Goal: Information Seeking & Learning: Check status

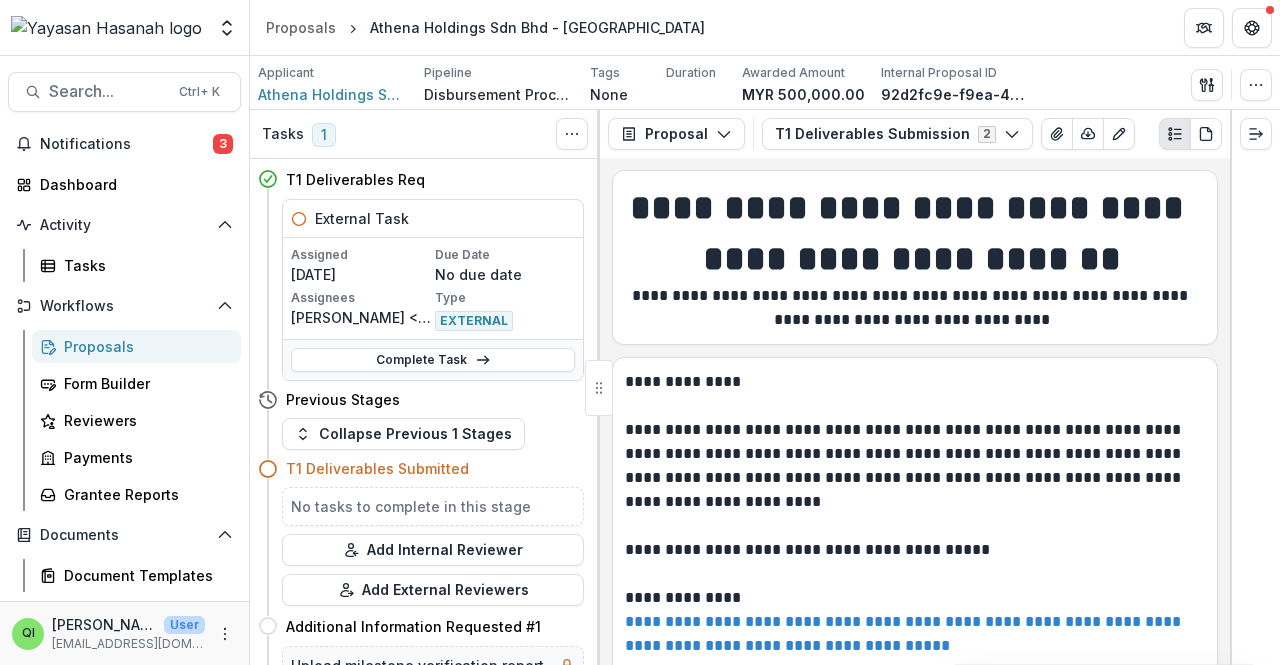
scroll to position [850, 0]
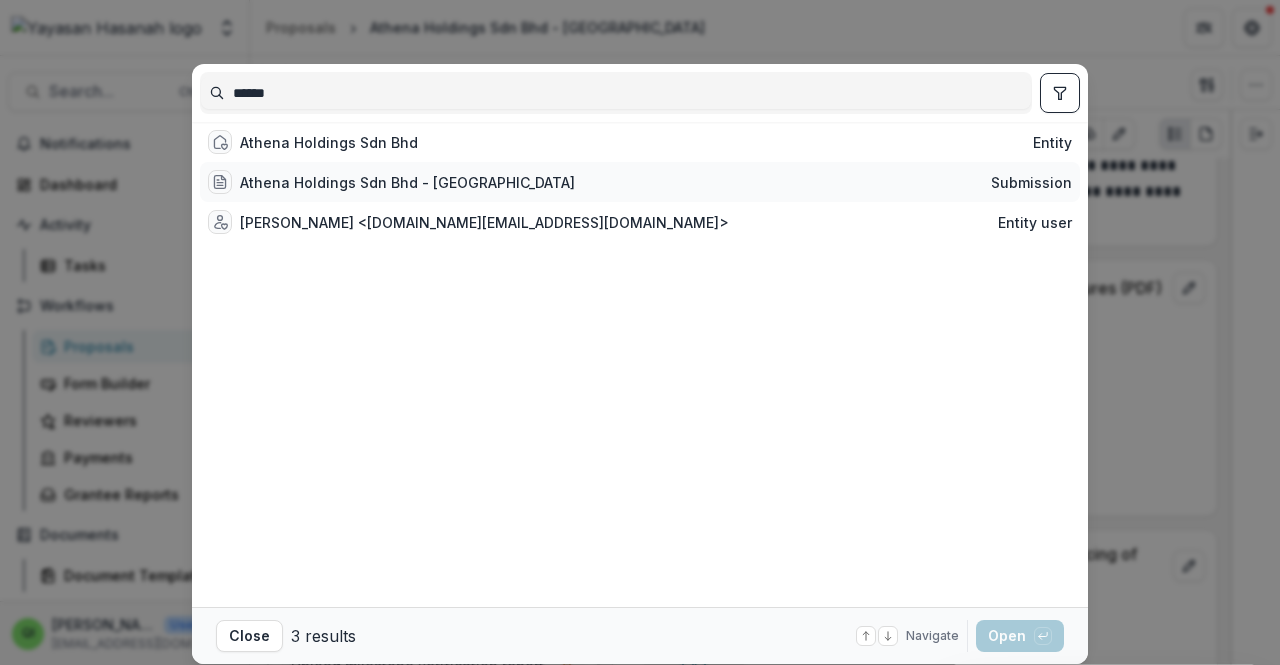
type input "******"
click at [468, 183] on div "Athena Holdings Sdn Bhd - Athena Submission" at bounding box center [640, 182] width 880 height 40
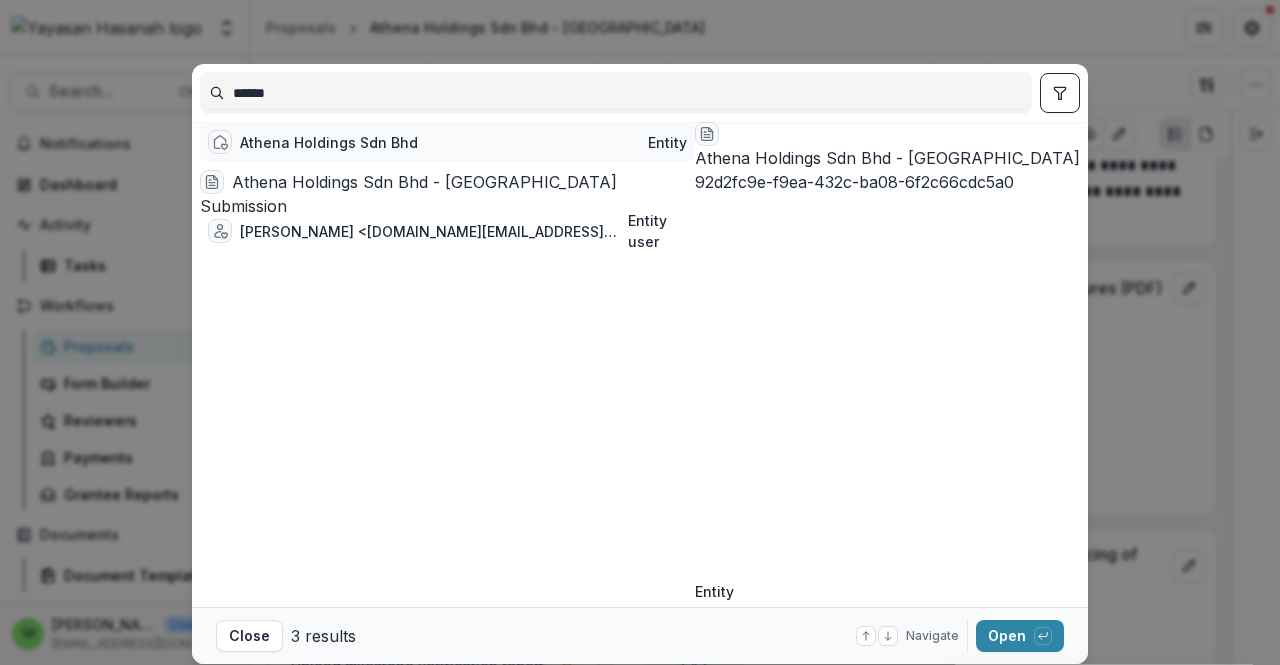
click at [444, 147] on div "Athena Holdings Sdn Bhd Entity" at bounding box center [447, 142] width 495 height 40
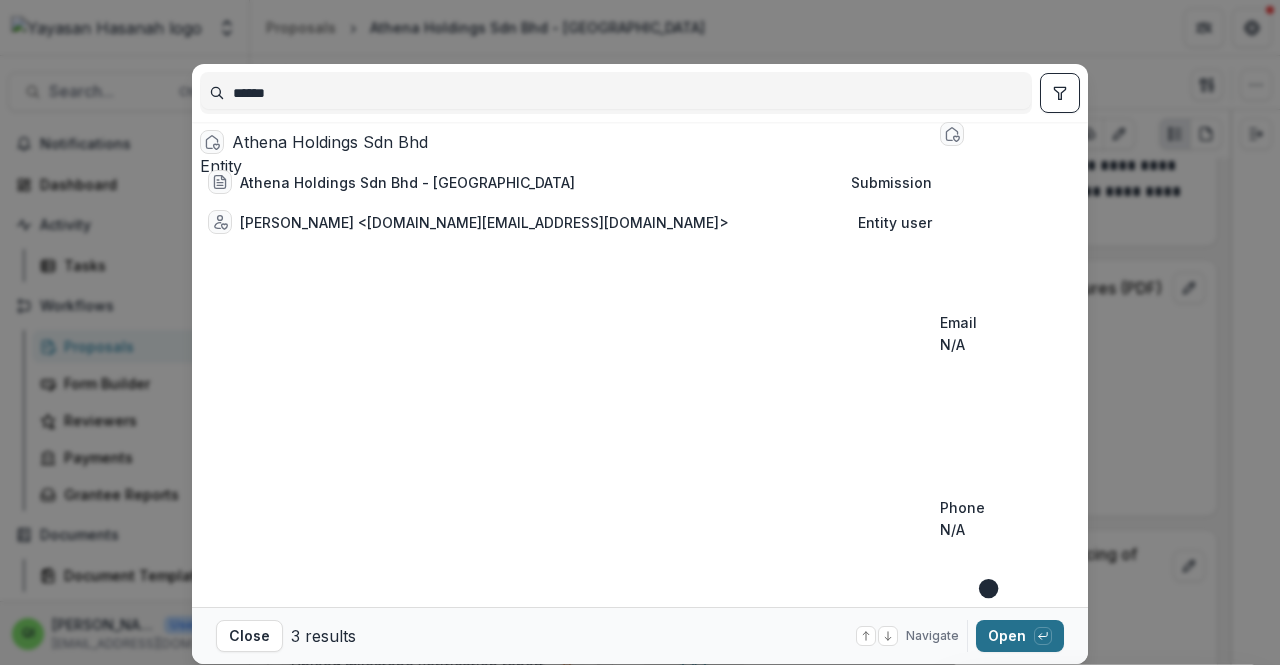
click at [1048, 621] on button "Open with enter key" at bounding box center [1020, 636] width 88 height 32
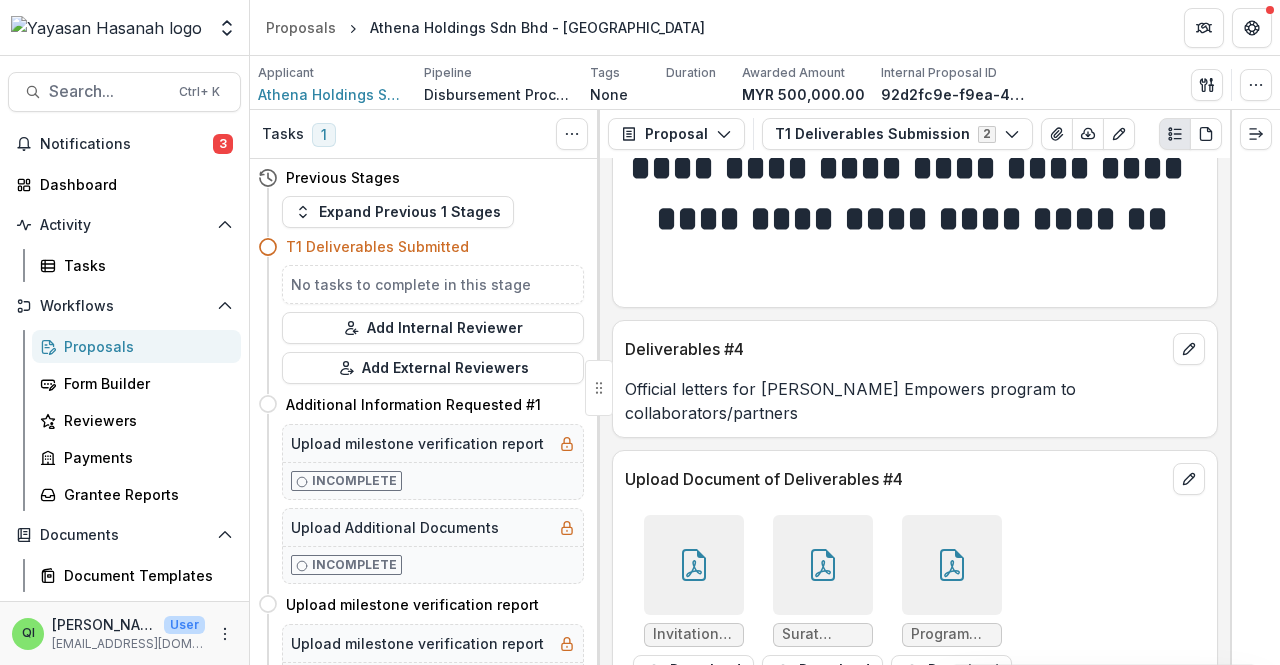
scroll to position [1900, 0]
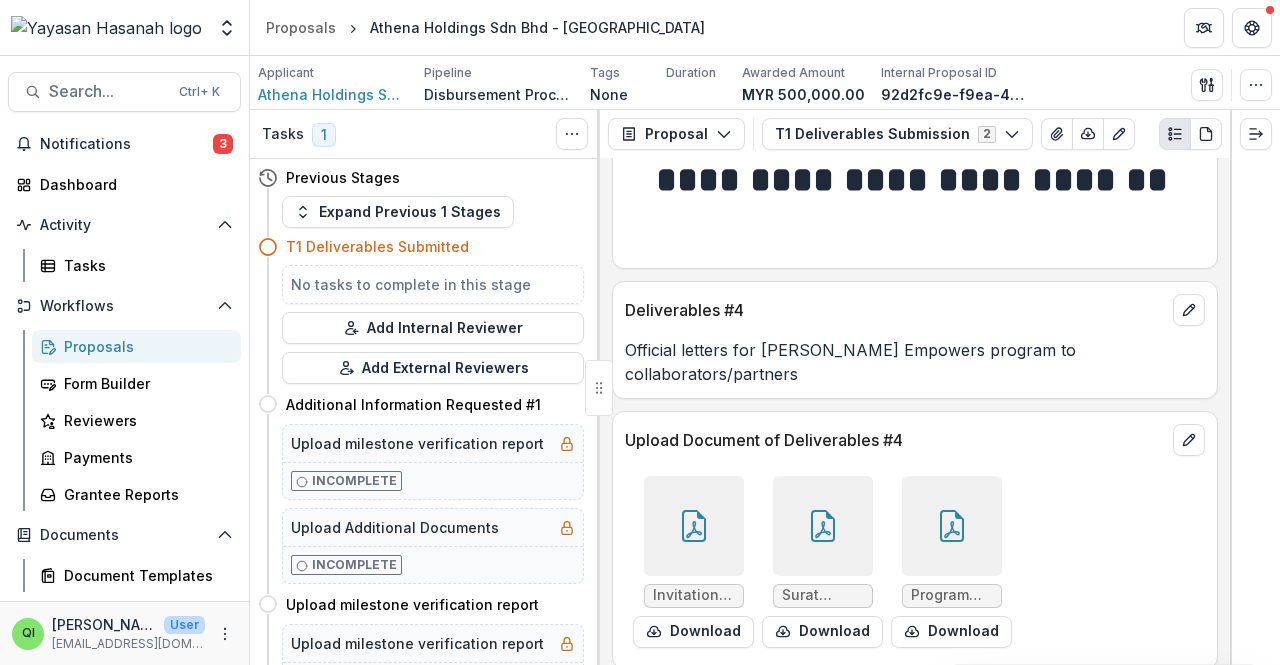
click at [816, 587] on span "Surat perlantikan rakan kolaborasi - Tuba [GEOGRAPHIC_DATA]pdf" at bounding box center [823, 595] width 82 height 17
click at [802, 549] on div at bounding box center [823, 526] width 100 height 100
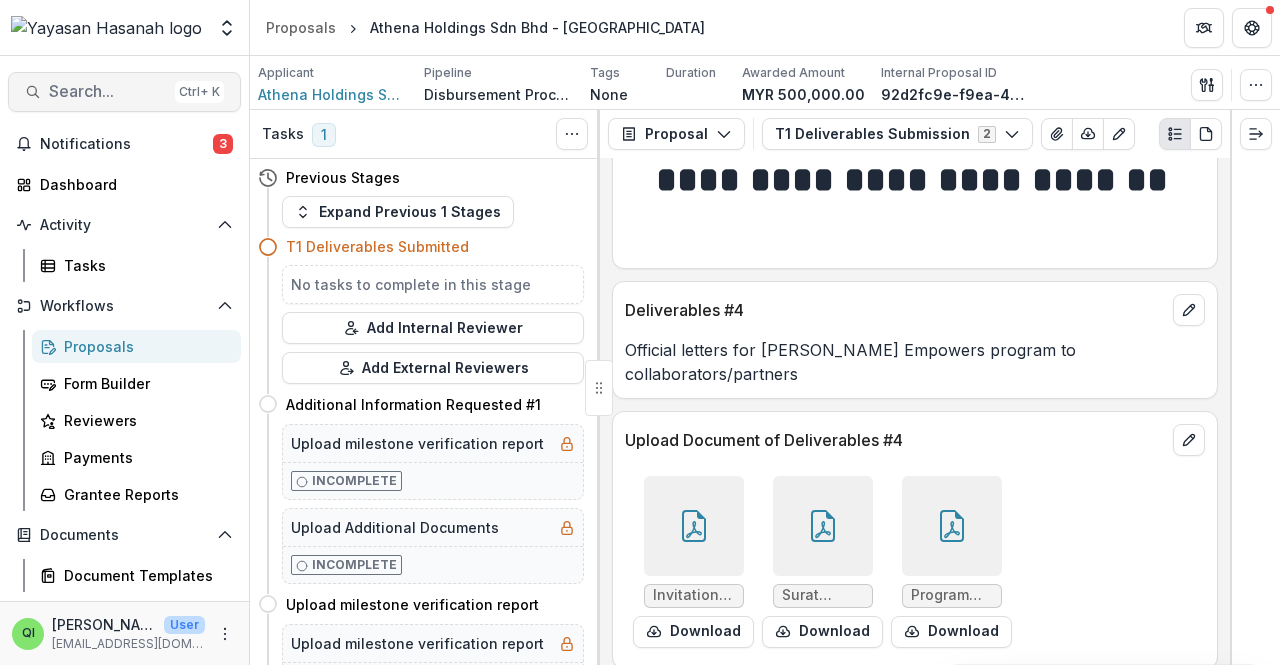
click at [182, 97] on div "Ctrl + K" at bounding box center [199, 92] width 49 height 22
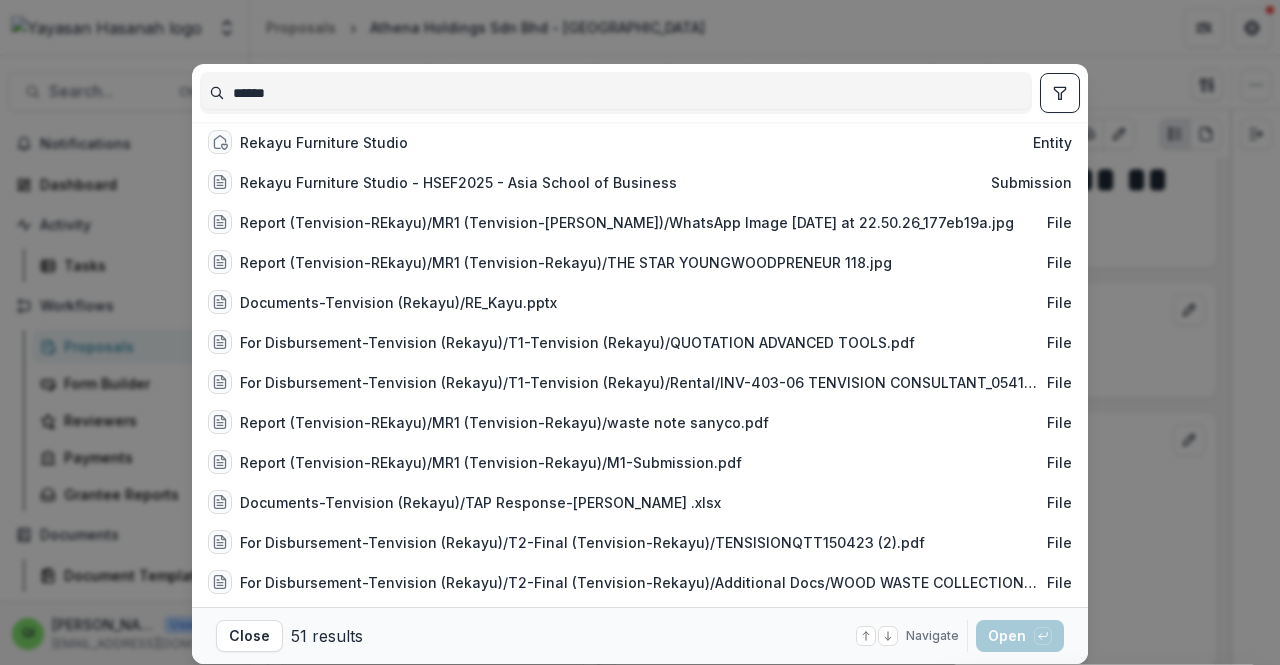
type input "******"
click at [425, 145] on div "Rekayu Furniture Studio Entity" at bounding box center [640, 142] width 880 height 40
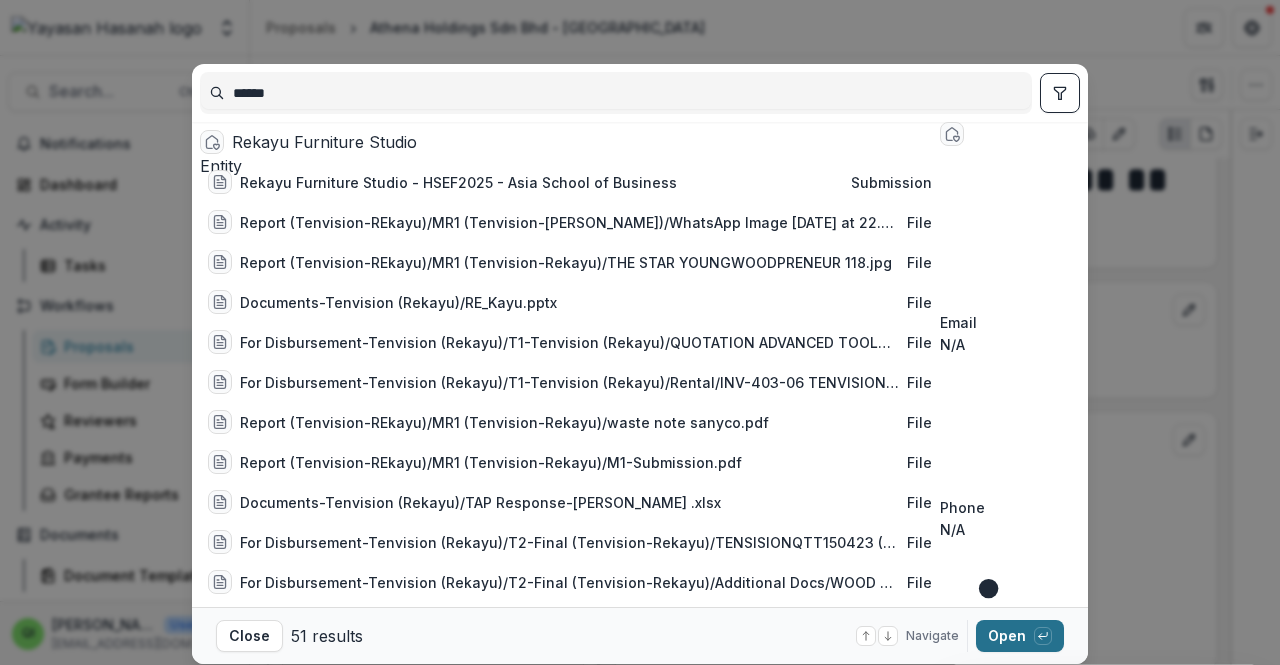
click at [1036, 644] on div "button" at bounding box center [1043, 636] width 18 height 18
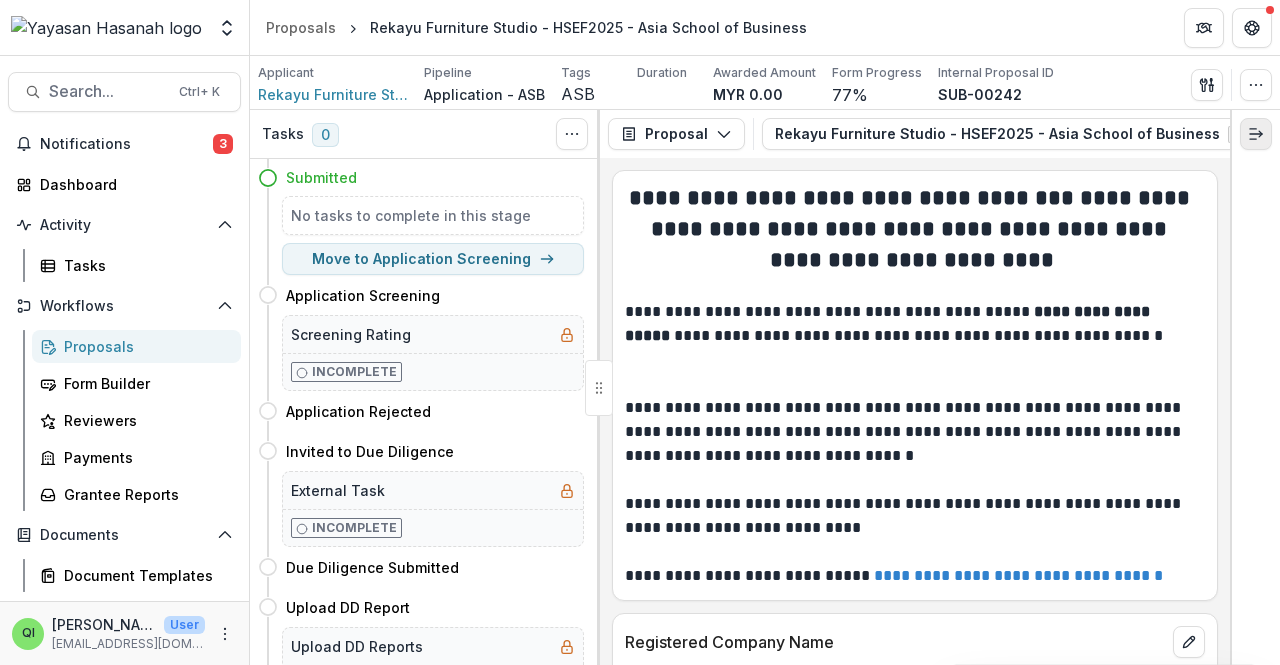
click at [1251, 118] on button "Expand right" at bounding box center [1256, 134] width 32 height 32
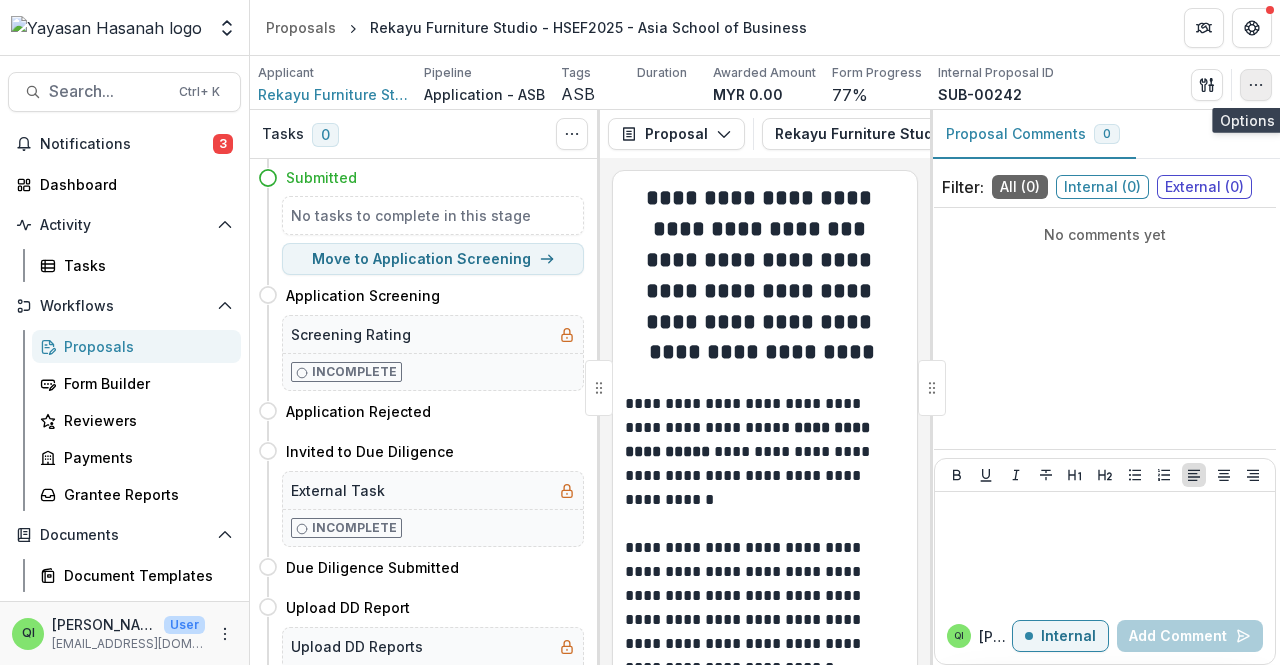
click at [1248, 87] on button "button" at bounding box center [1256, 85] width 32 height 32
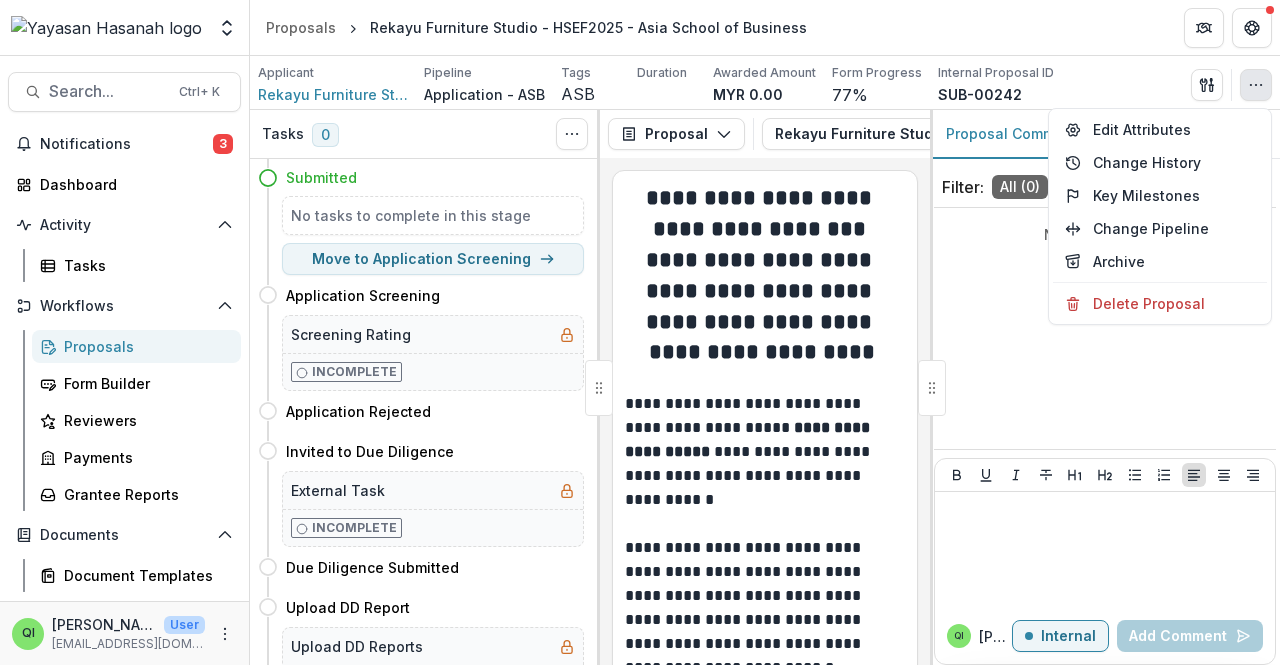
click at [742, 336] on strong "**********" at bounding box center [762, 306] width 232 height 114
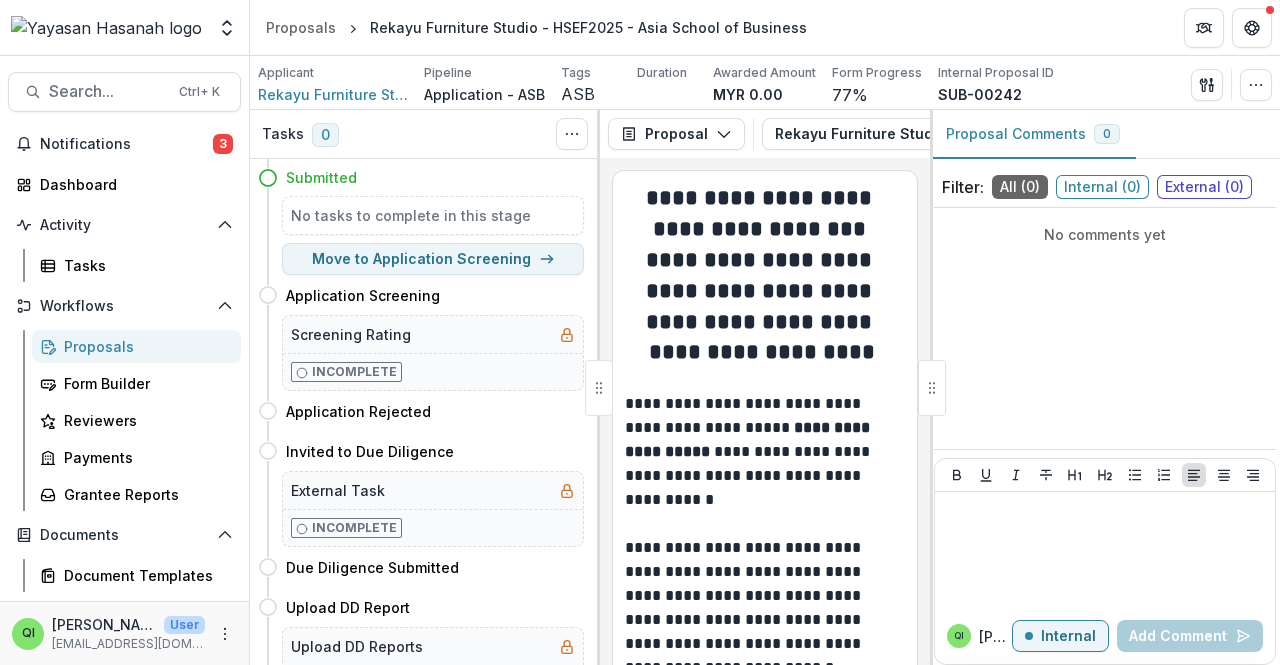
click at [368, 80] on div "Applicant" at bounding box center [333, 73] width 150 height 18
click at [370, 95] on span "Rekayu Furniture Studio" at bounding box center [333, 94] width 150 height 21
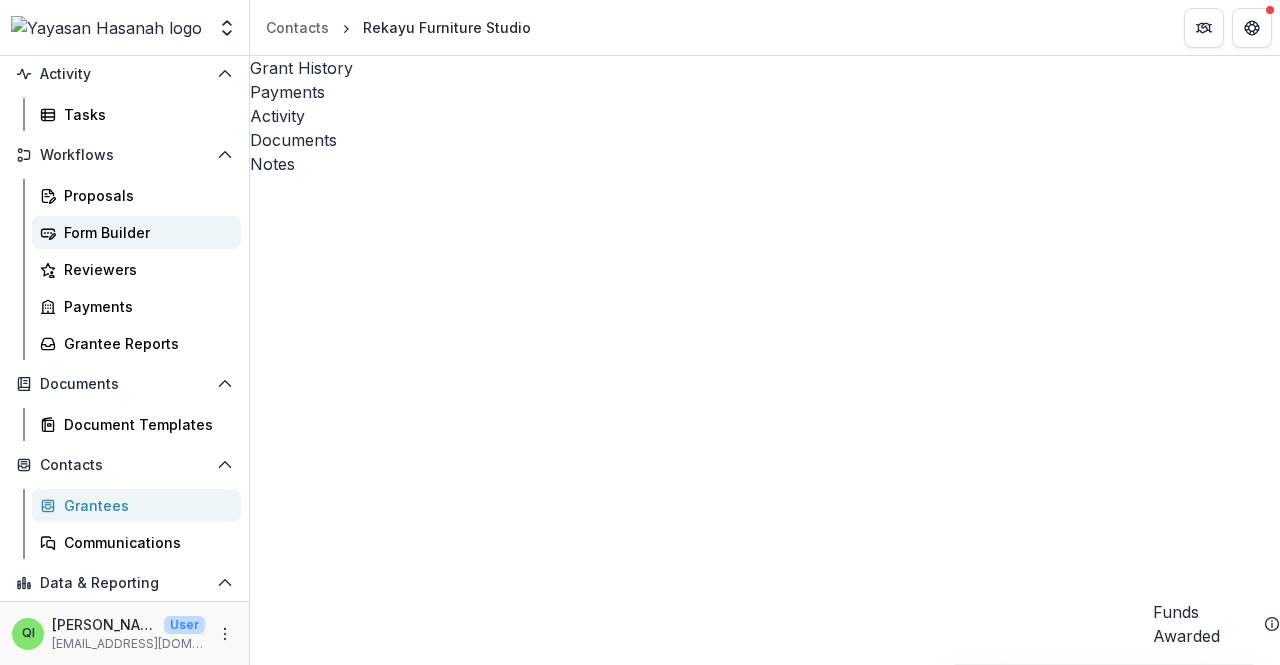
scroll to position [62, 0]
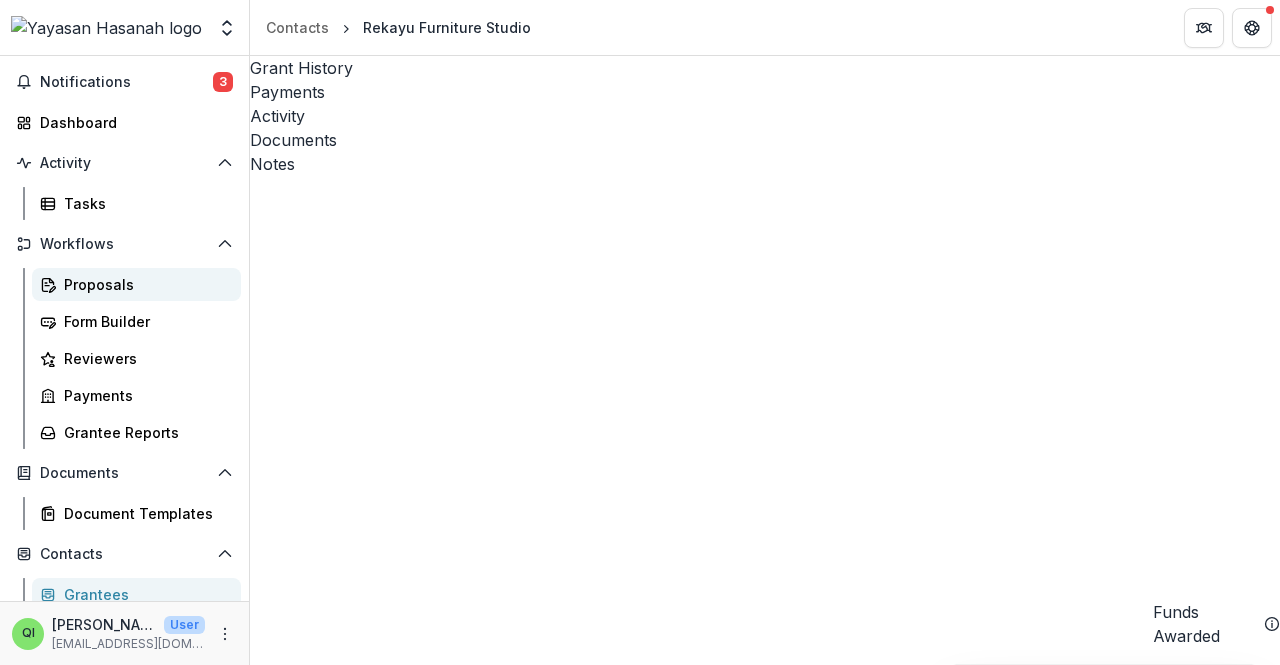
click at [146, 277] on div "Proposals" at bounding box center [144, 284] width 161 height 21
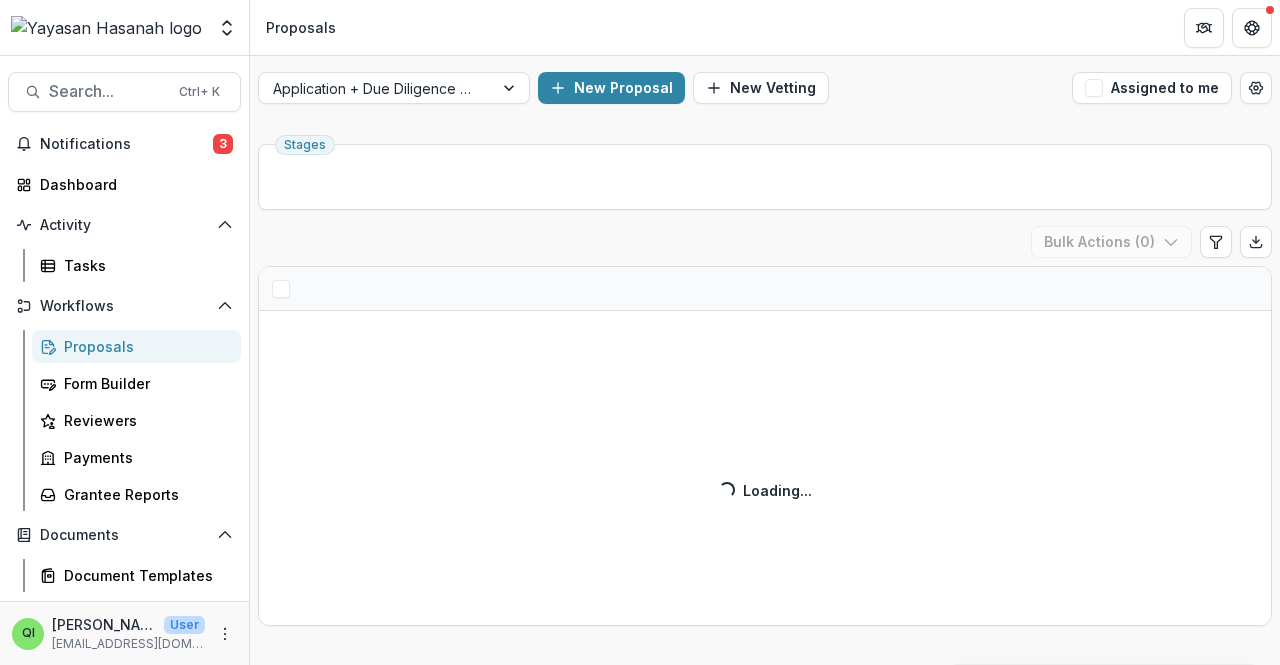
click at [443, 107] on div "Application + Due Diligence + Pitching Process New Proposal New Vetting Assigne…" at bounding box center [765, 88] width 1030 height 64
click at [446, 101] on div "Application + Due Diligence + Pitching Process" at bounding box center [376, 88] width 234 height 29
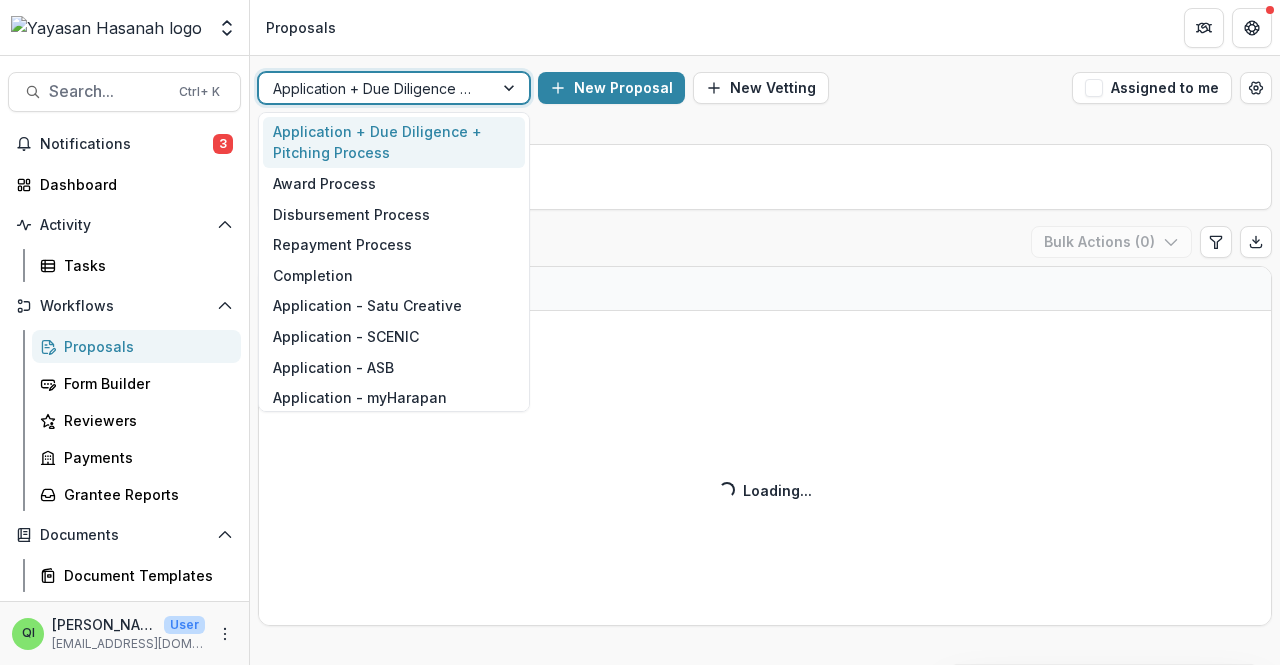
click at [354, 209] on div "Disbursement Process" at bounding box center [394, 214] width 262 height 31
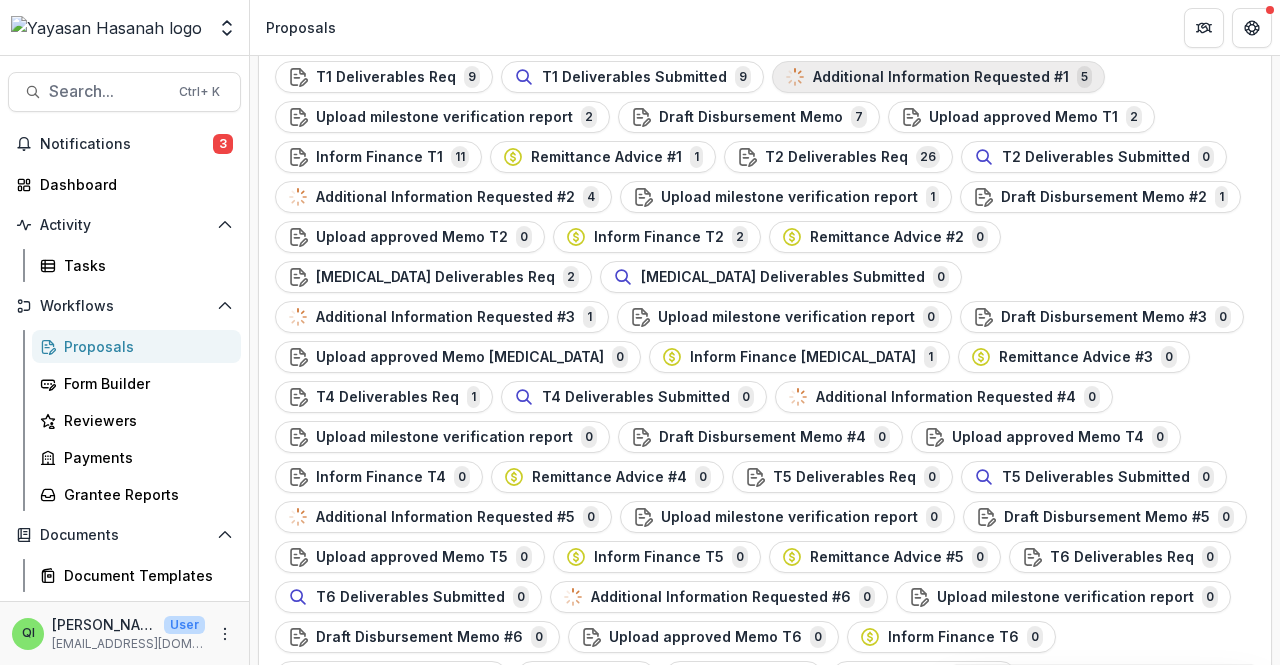
click at [785, 83] on icon "button" at bounding box center [795, 77] width 20 height 20
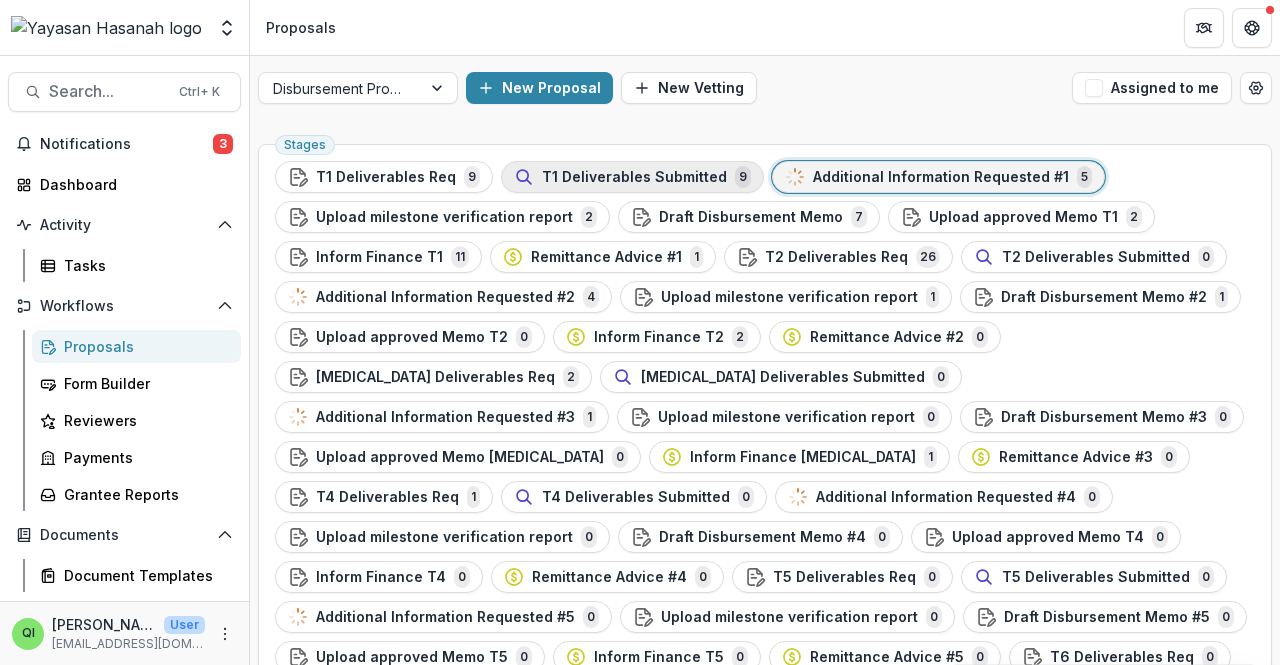
click at [561, 175] on span "T1 Deliverables Submitted" at bounding box center [634, 177] width 185 height 17
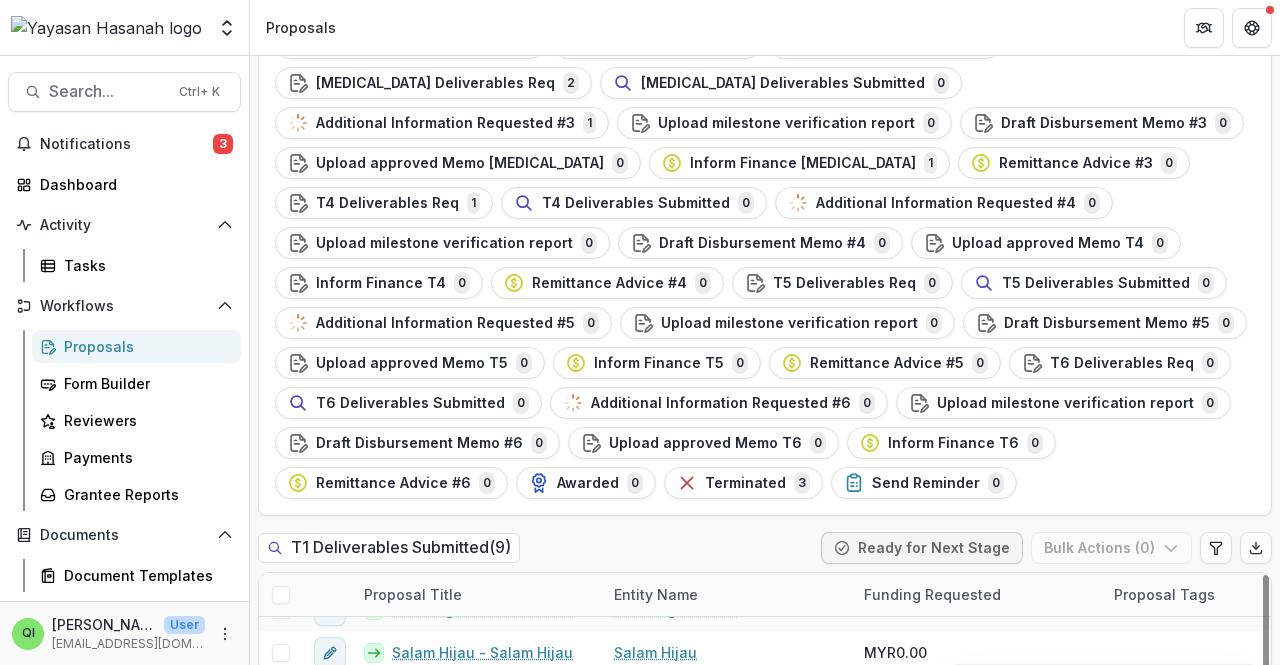
scroll to position [68, 0]
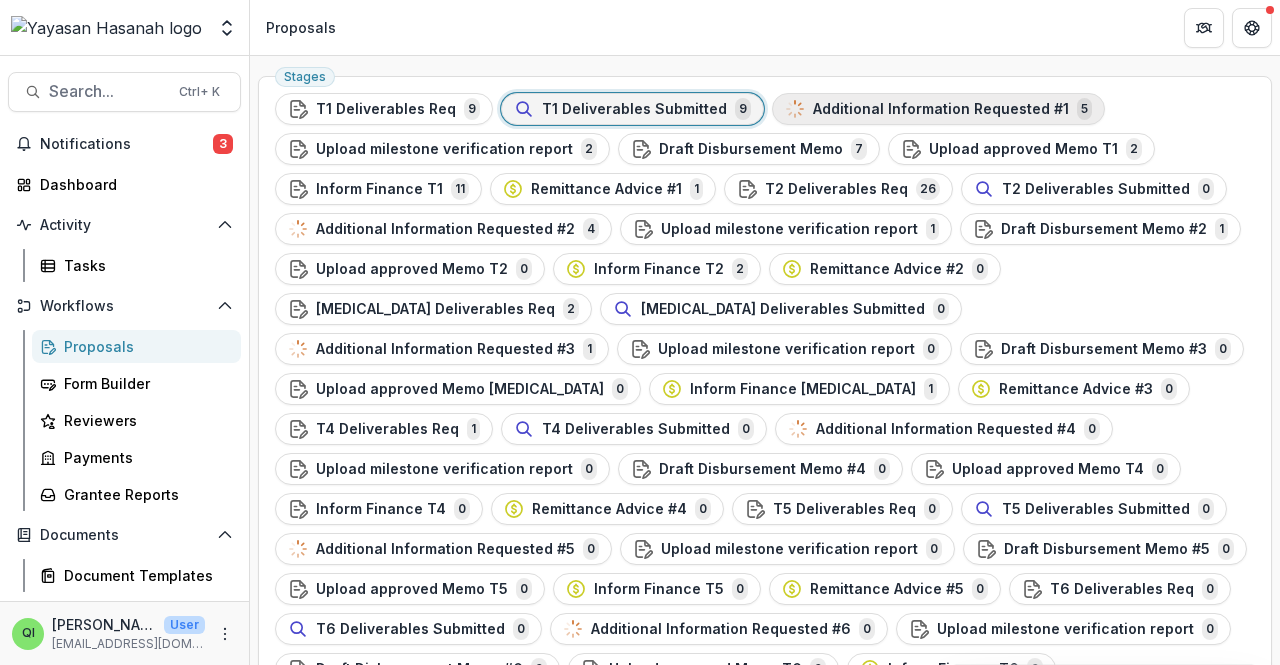
click at [880, 98] on div "Additional Information Requested #1 5" at bounding box center [938, 109] width 307 height 22
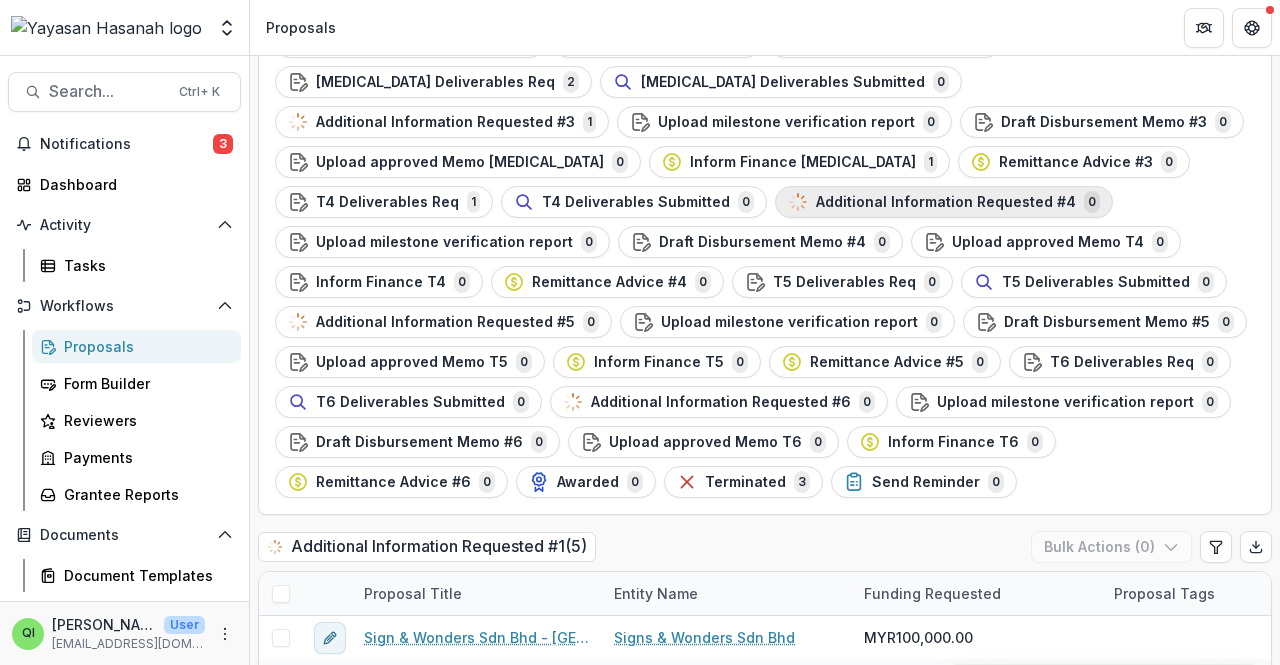
scroll to position [67, 0]
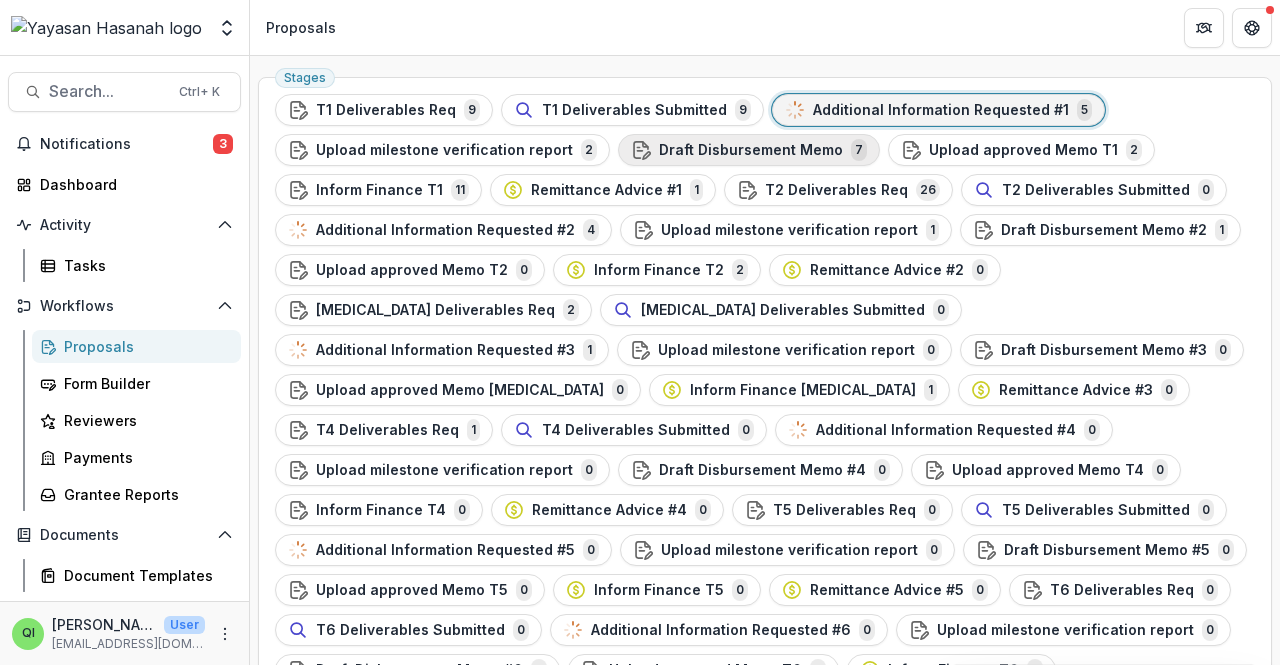
click at [750, 142] on span "Draft Disbursement Memo" at bounding box center [751, 150] width 184 height 17
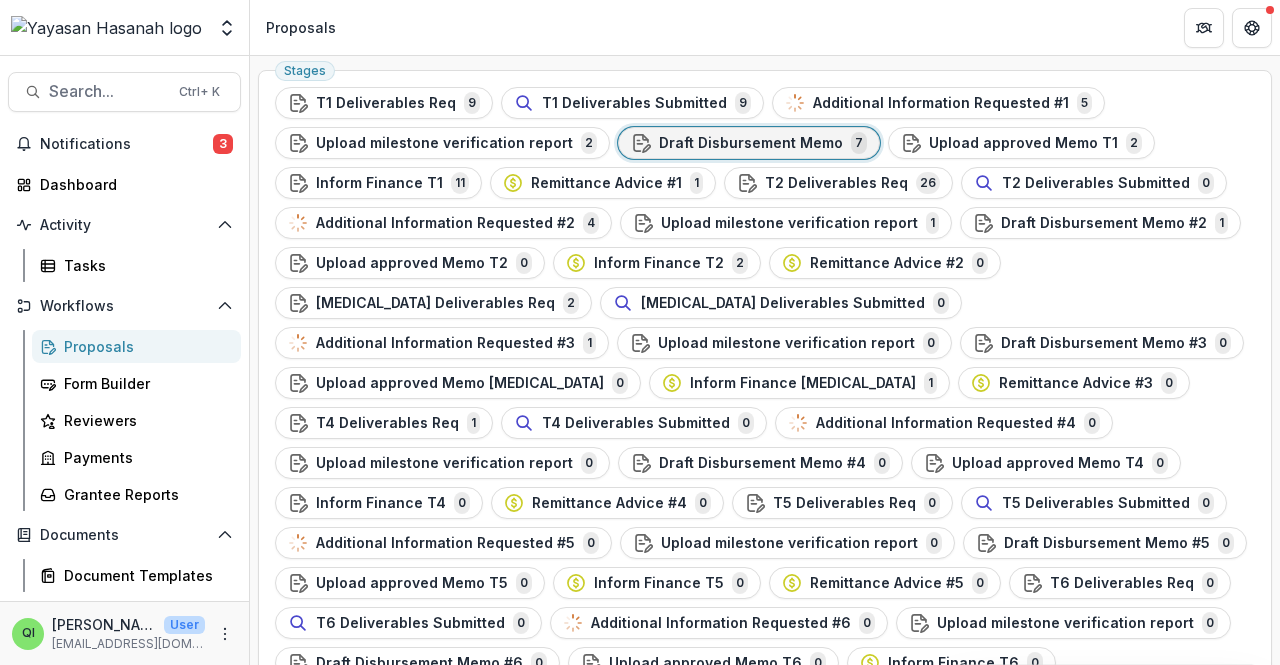
scroll to position [67, 0]
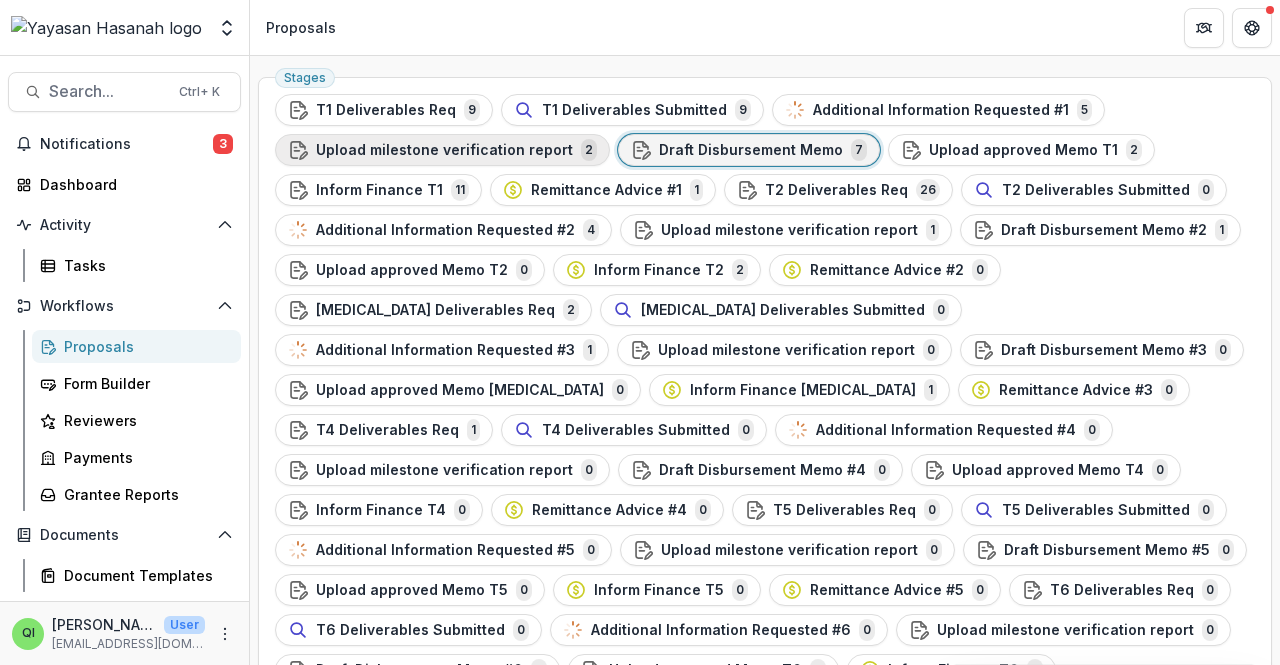
click at [497, 151] on span "Upload milestone verification report" at bounding box center [444, 150] width 257 height 17
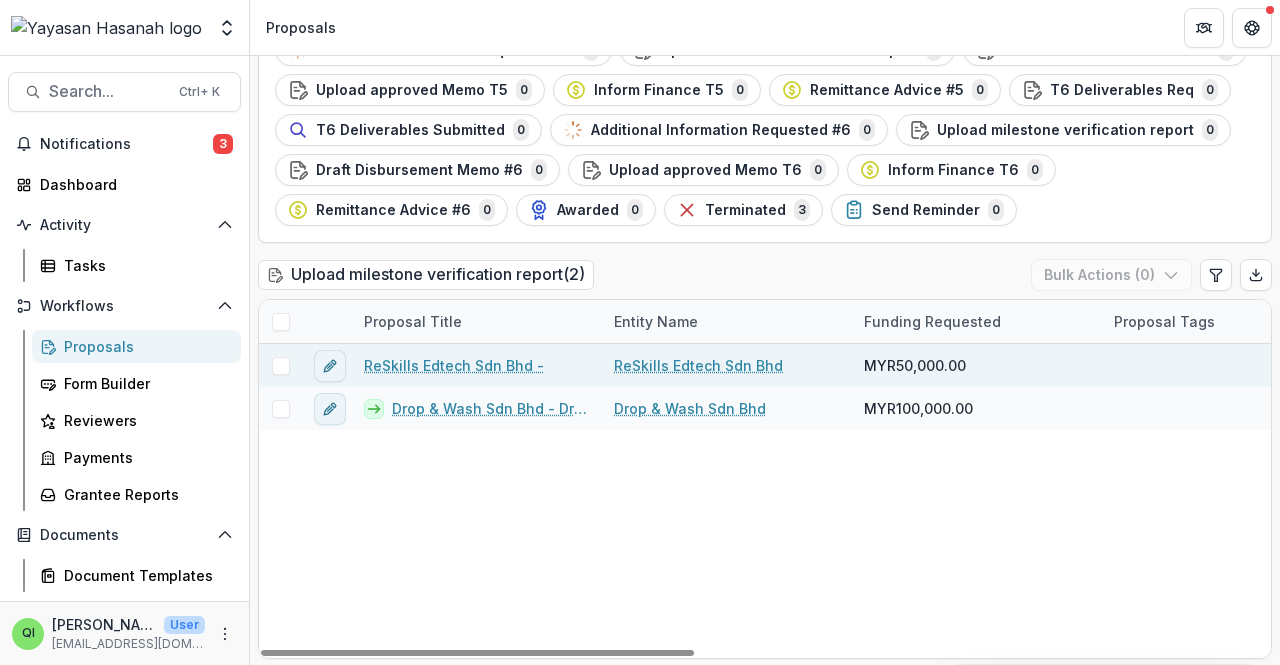
scroll to position [467, 0]
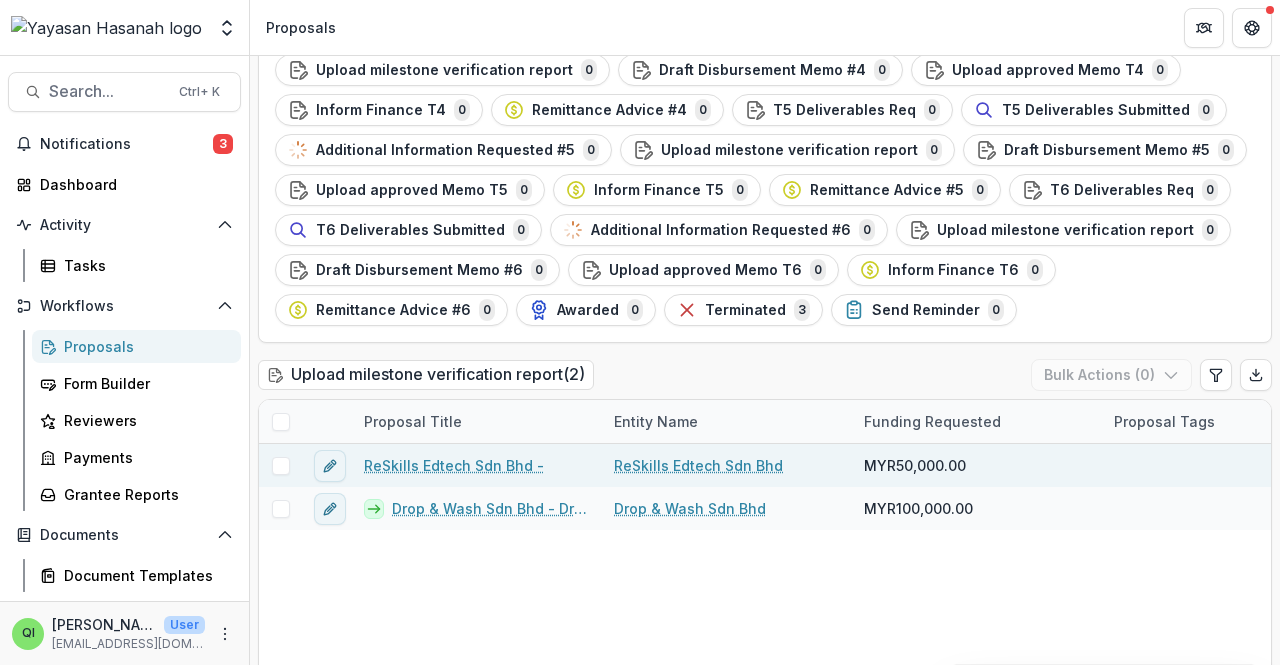
click at [480, 466] on link "ReSkills Edtech Sdn Bhd -" at bounding box center [454, 465] width 180 height 21
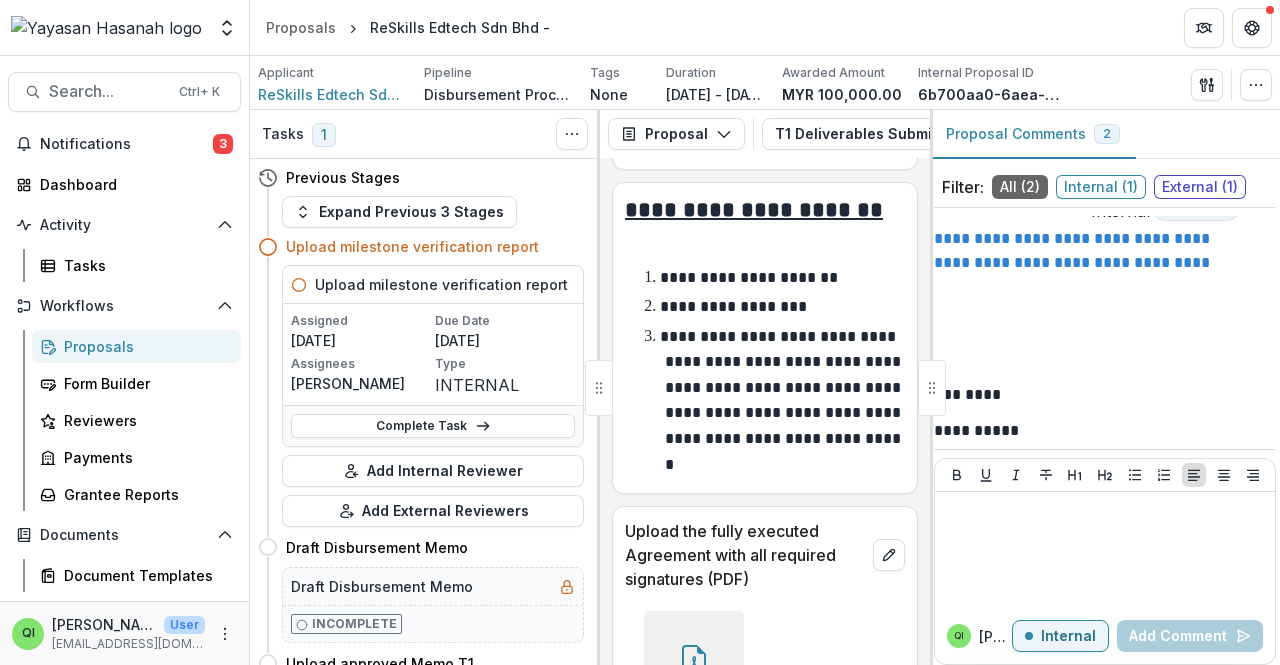
scroll to position [350, 0]
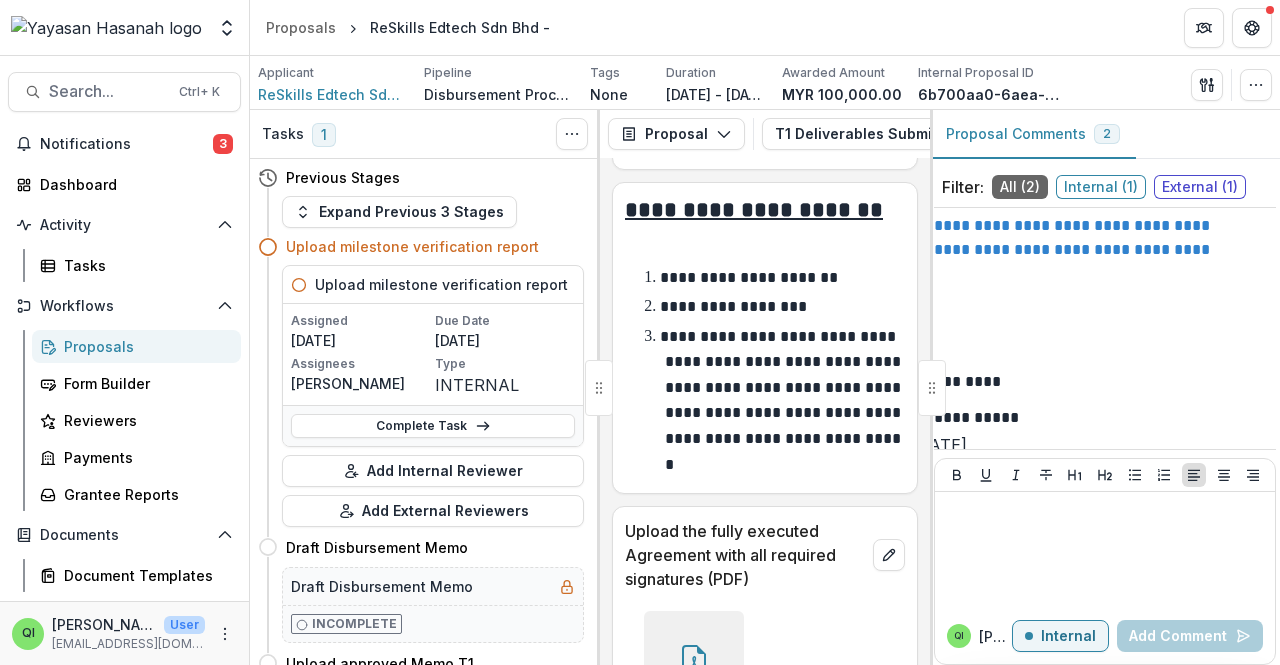
click at [1168, 187] on span "External ( 1 )" at bounding box center [1200, 187] width 92 height 24
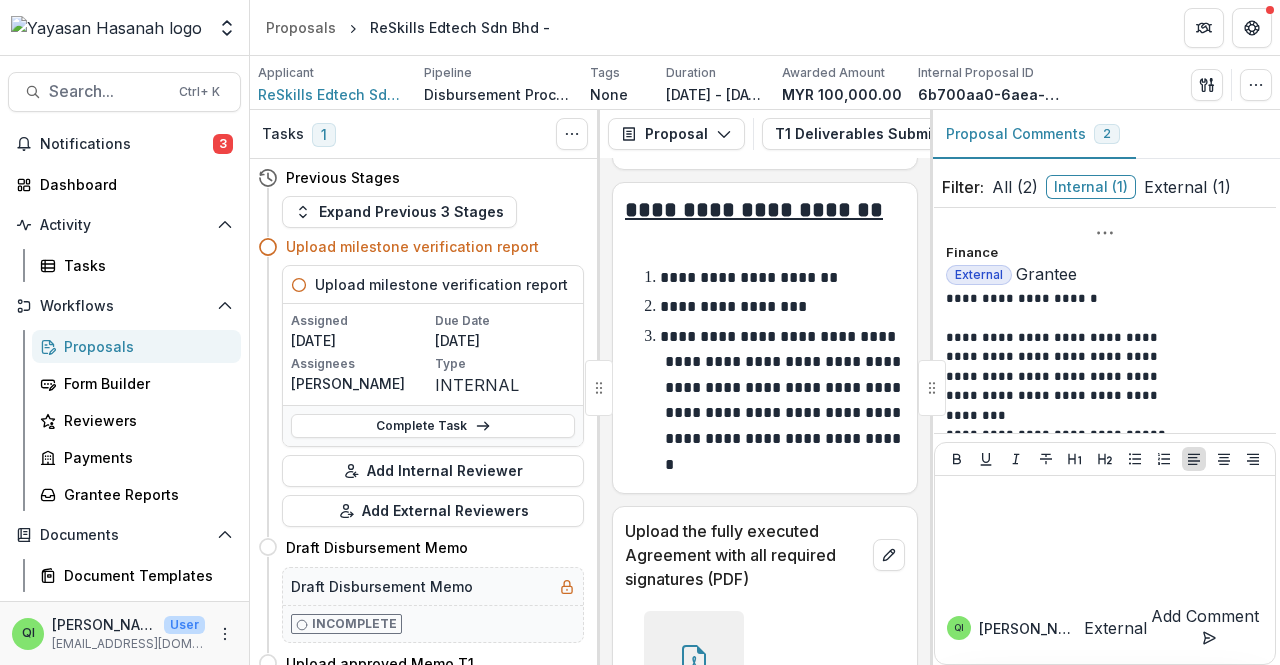
scroll to position [24, 0]
click at [1024, 178] on span "All ( 2 )" at bounding box center [1015, 187] width 46 height 24
click at [1115, 181] on span "Internal ( 1 )" at bounding box center [1101, 187] width 90 height 24
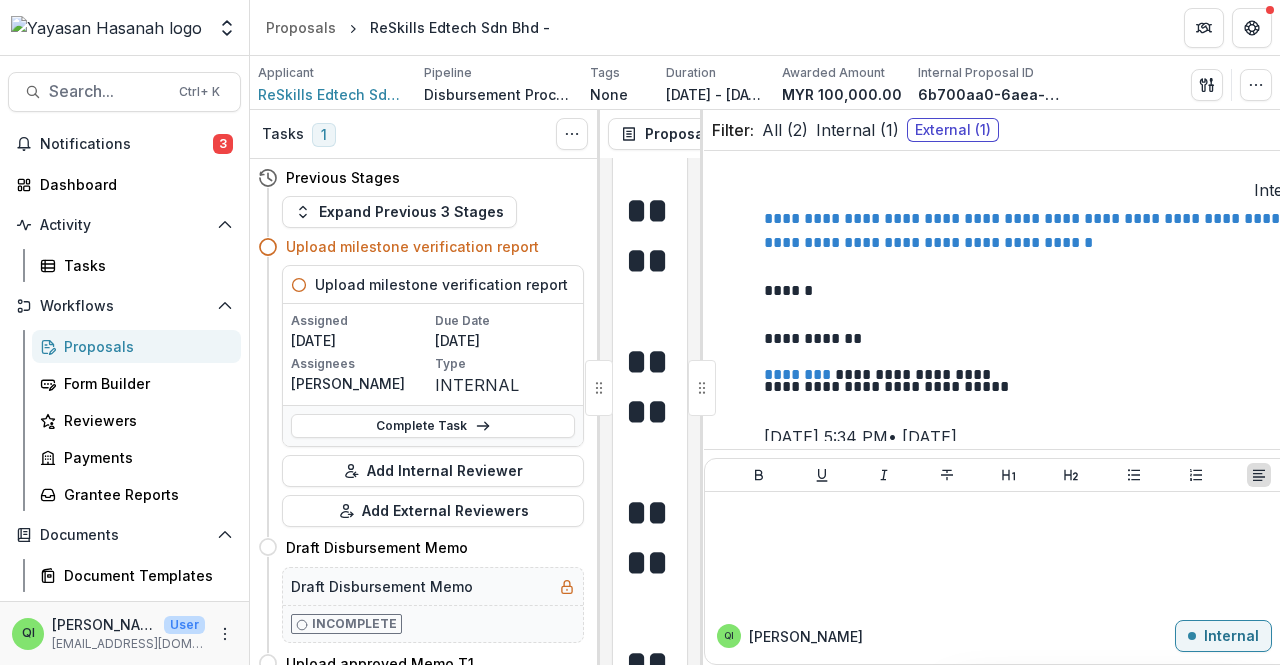
scroll to position [0, 0]
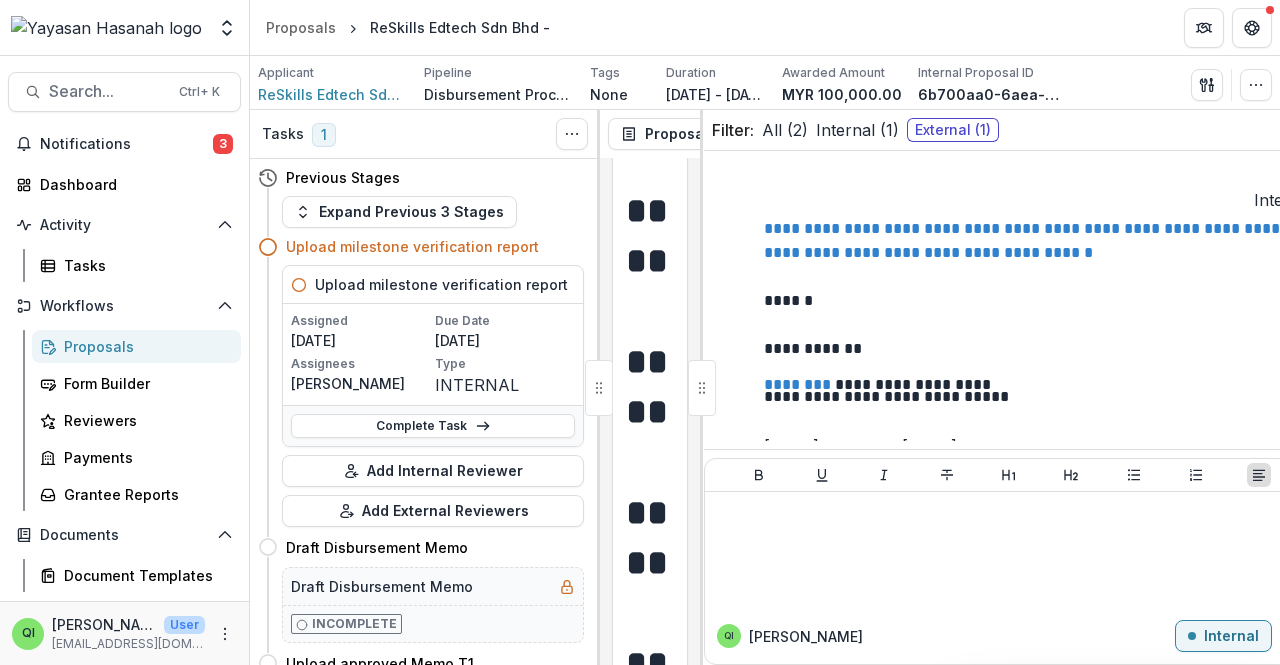
click at [968, 123] on span "External ( 1 )" at bounding box center [953, 130] width 92 height 24
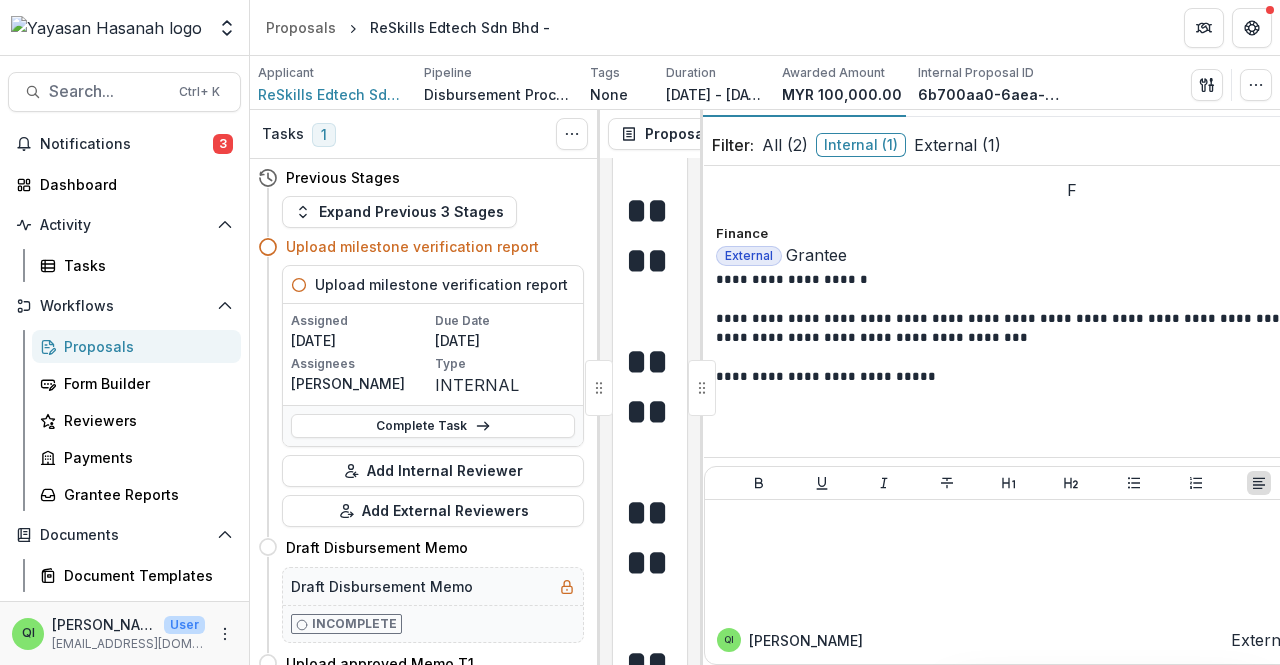
click at [889, 143] on span "Internal ( 1 )" at bounding box center [861, 145] width 90 height 24
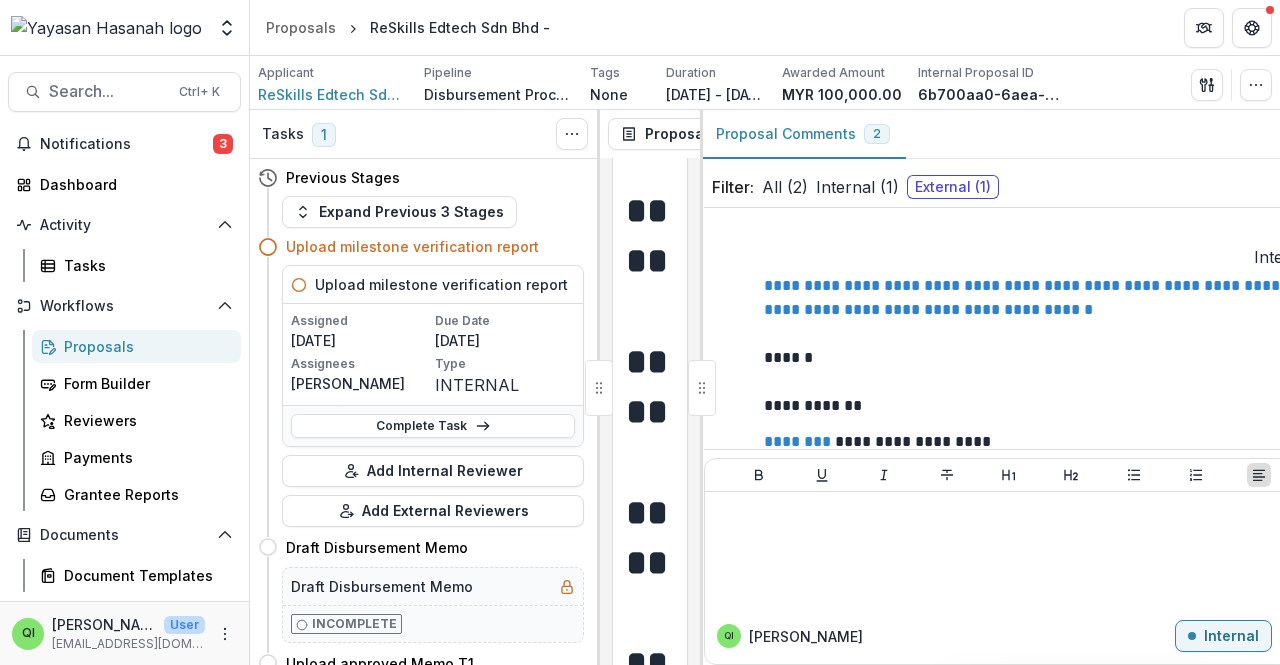
click at [800, 171] on div "Filter: All ( 2 ) Internal ( 1 ) External ( 1 )" at bounding box center [1071, 187] width 735 height 41
click at [800, 184] on span "All ( 2 )" at bounding box center [785, 187] width 46 height 24
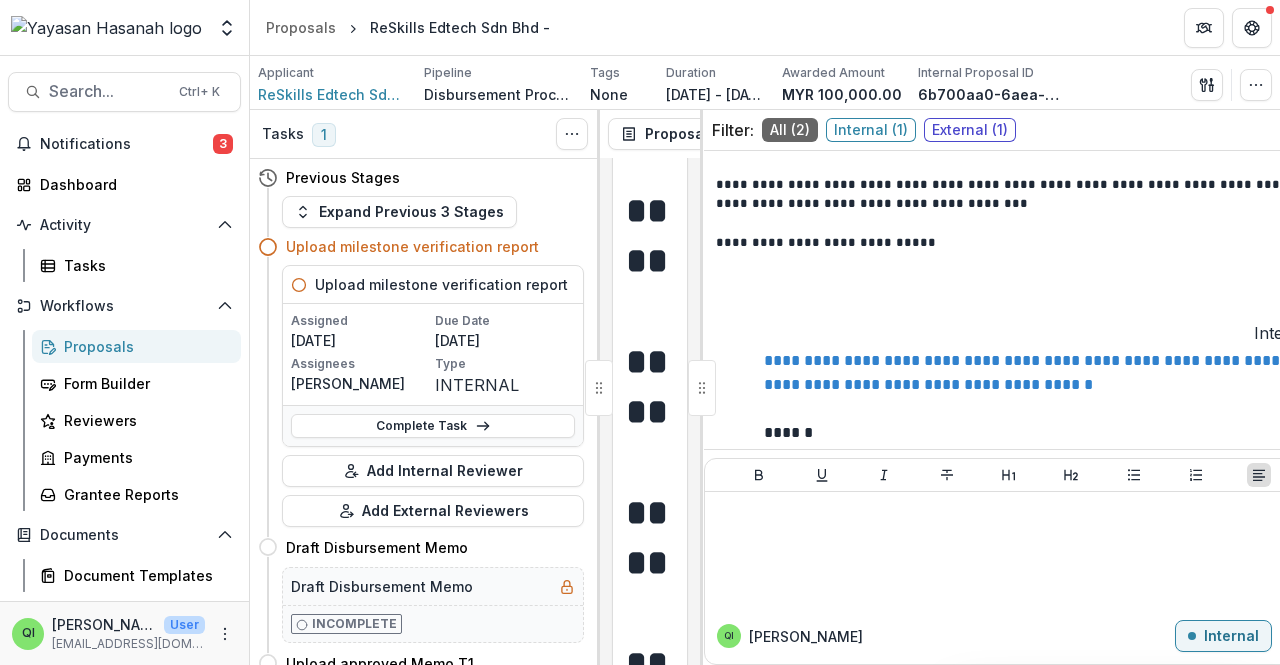
scroll to position [112, 0]
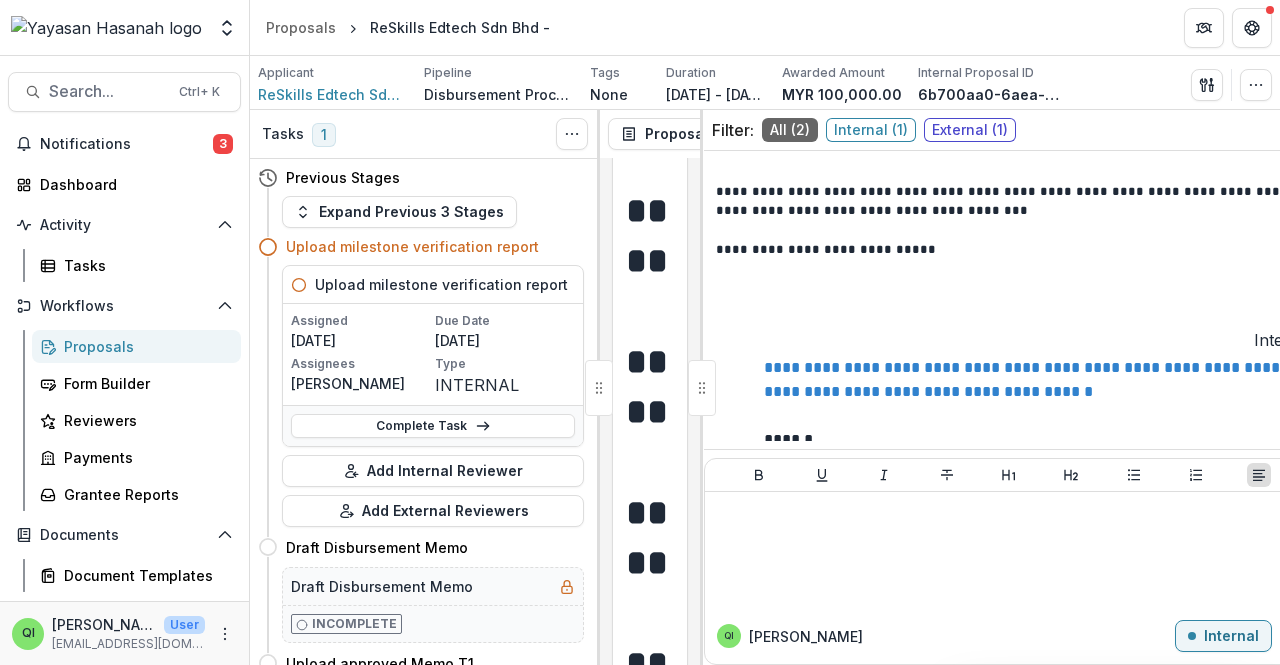
click at [859, 360] on link "**********" at bounding box center [1064, 379] width 600 height 39
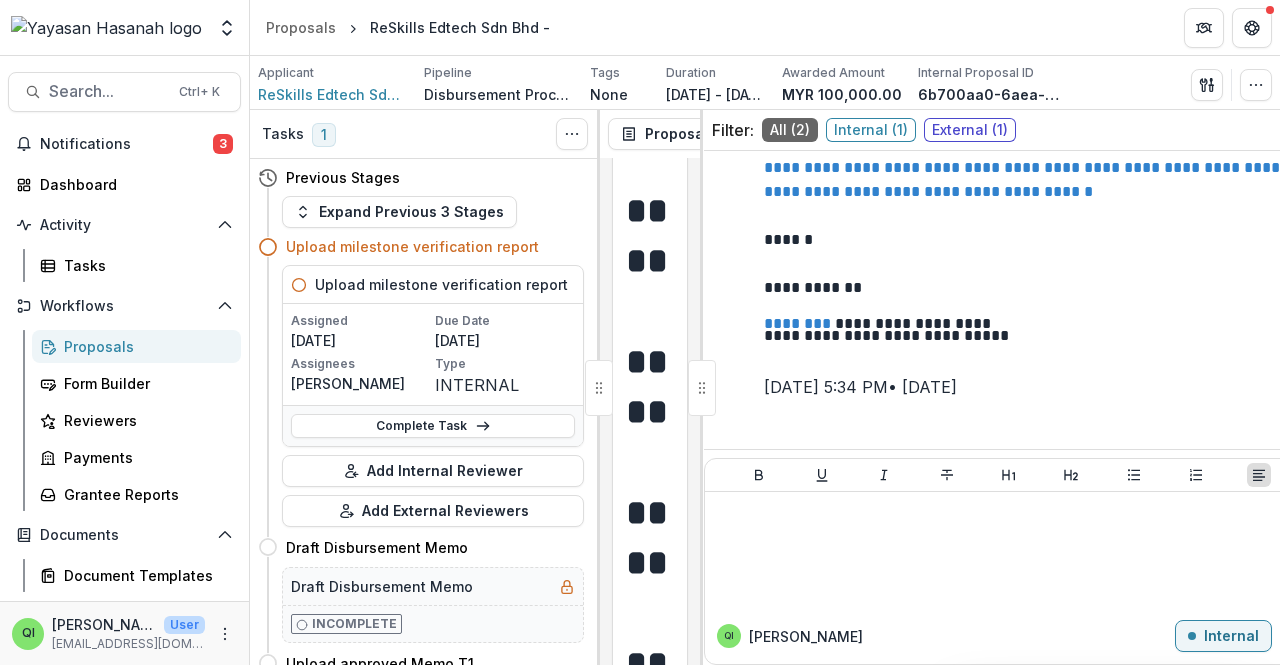
scroll to position [212, 0]
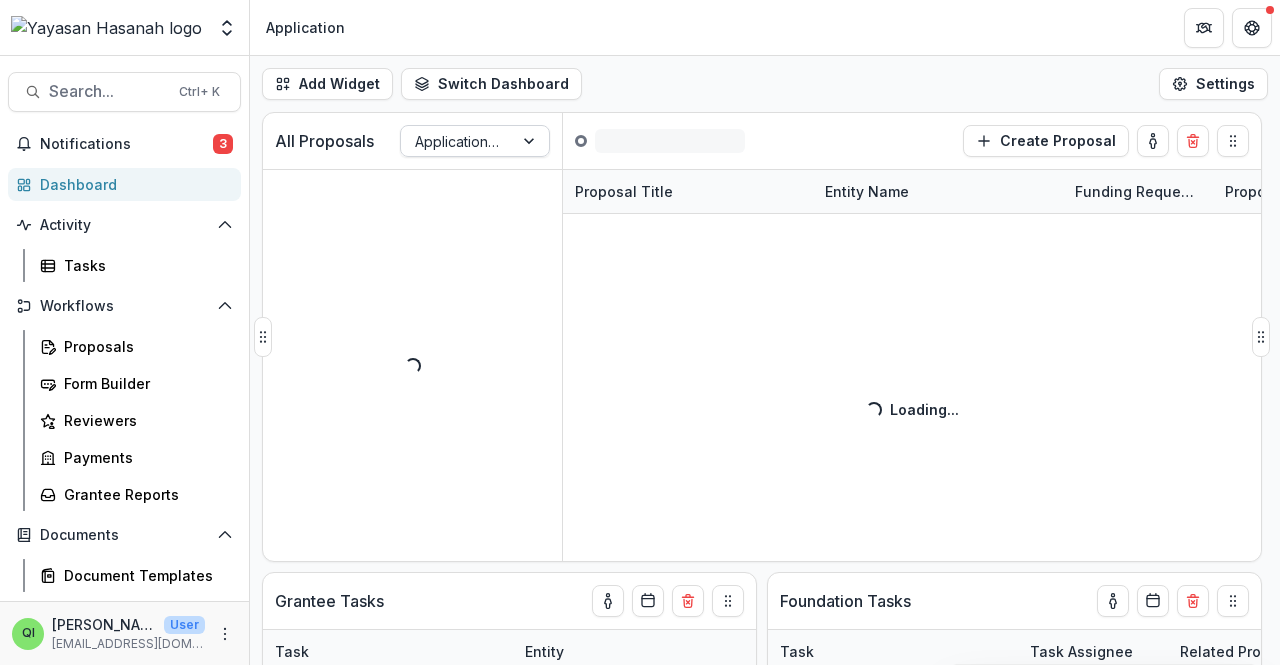
click at [466, 149] on div at bounding box center [457, 141] width 84 height 25
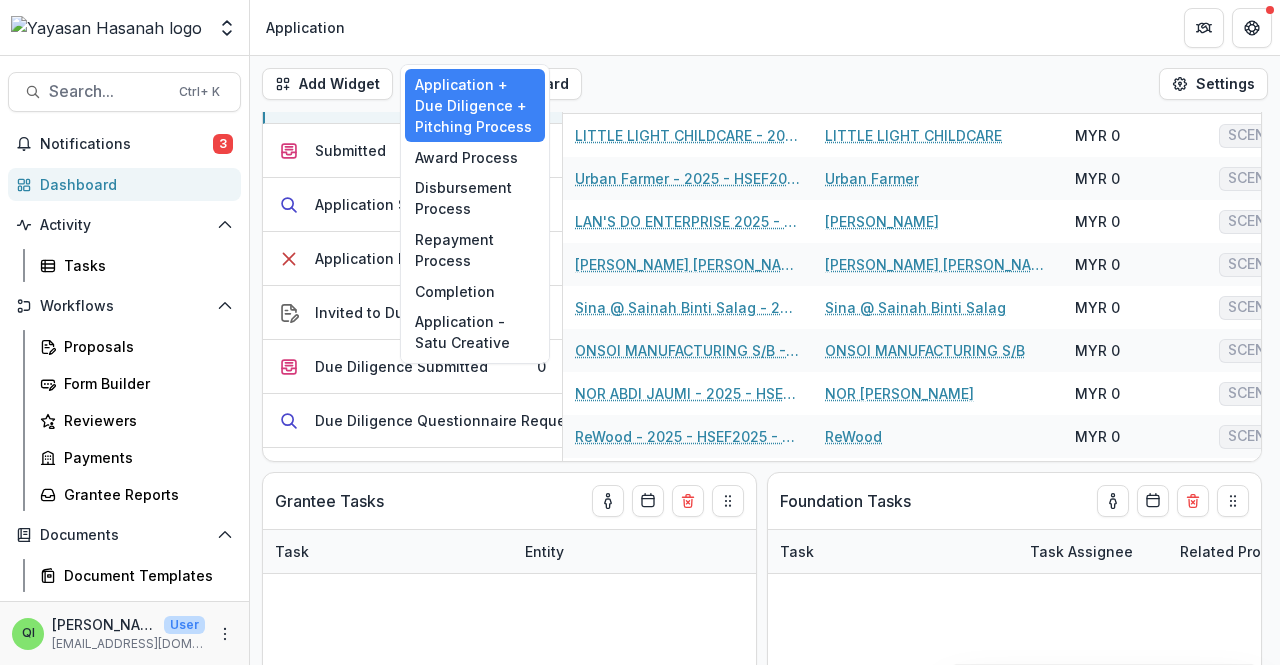
scroll to position [389, 0]
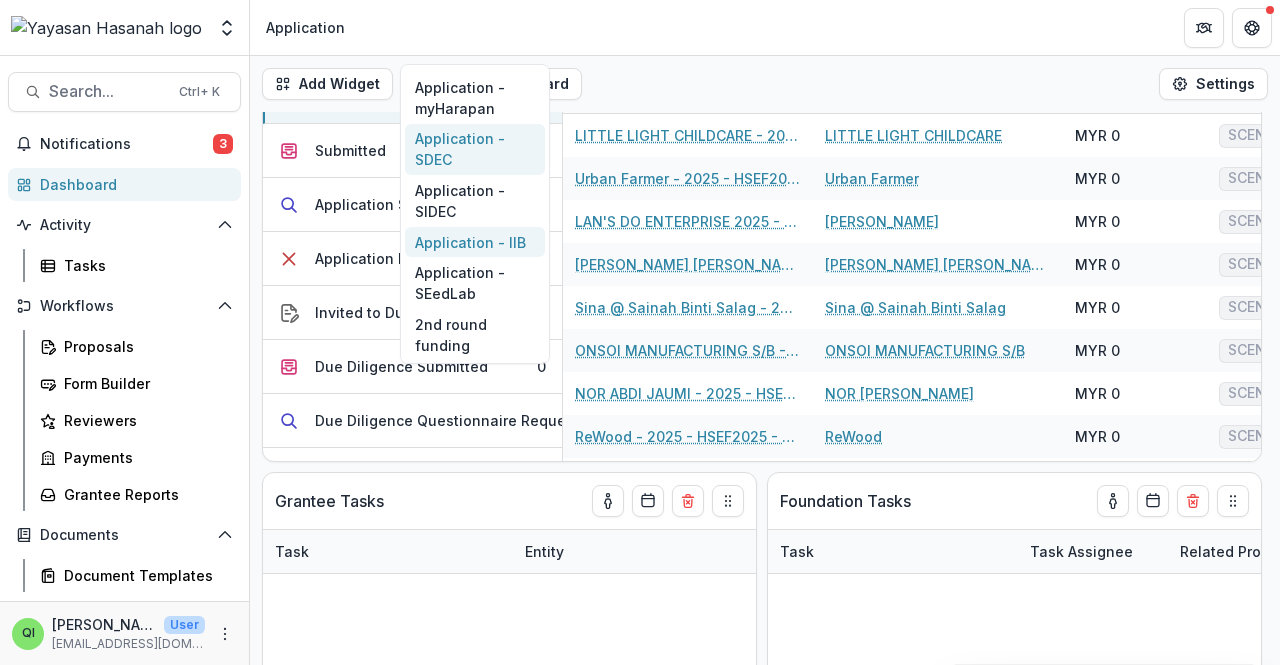
click at [502, 149] on div "Application - SDEC" at bounding box center [475, 150] width 140 height 52
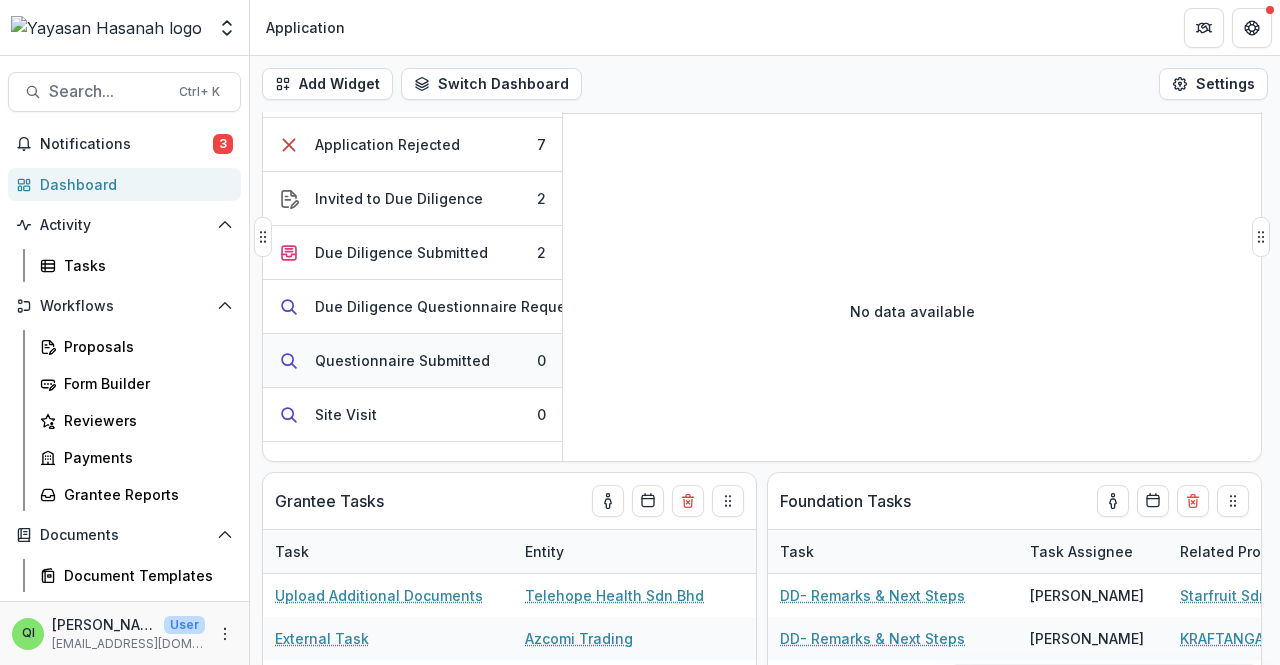
scroll to position [100, 0]
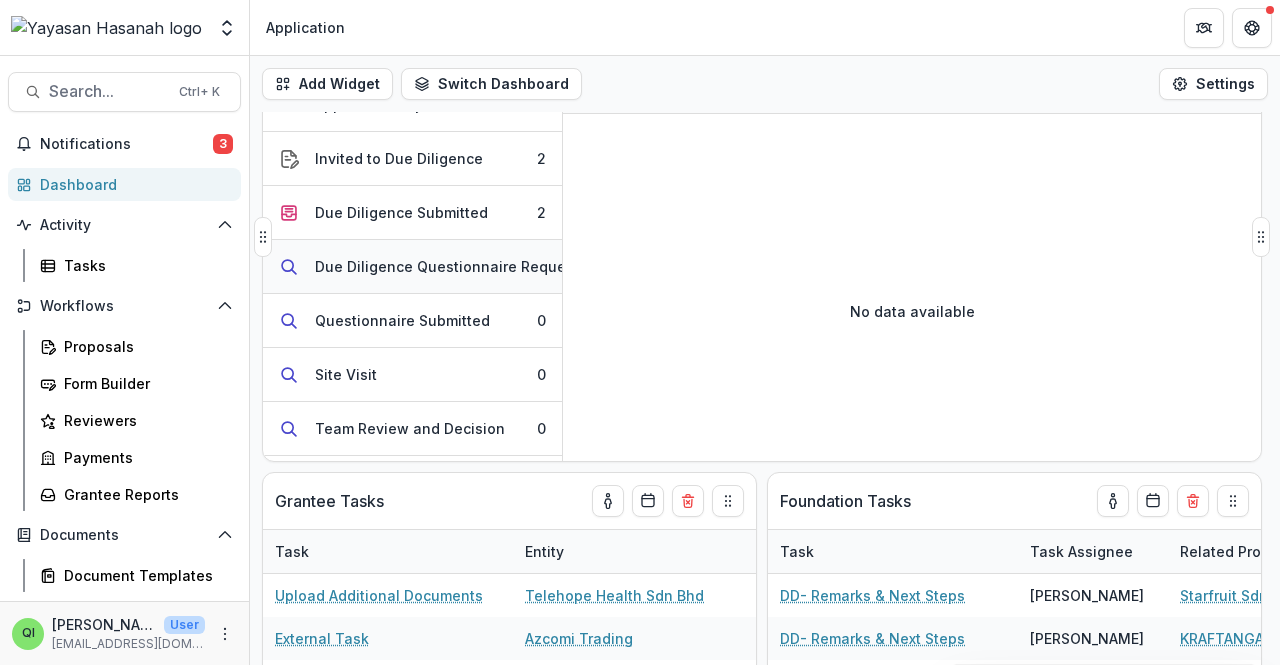
click at [457, 265] on div "Due Diligence Questionnaire Requested" at bounding box center [456, 266] width 282 height 21
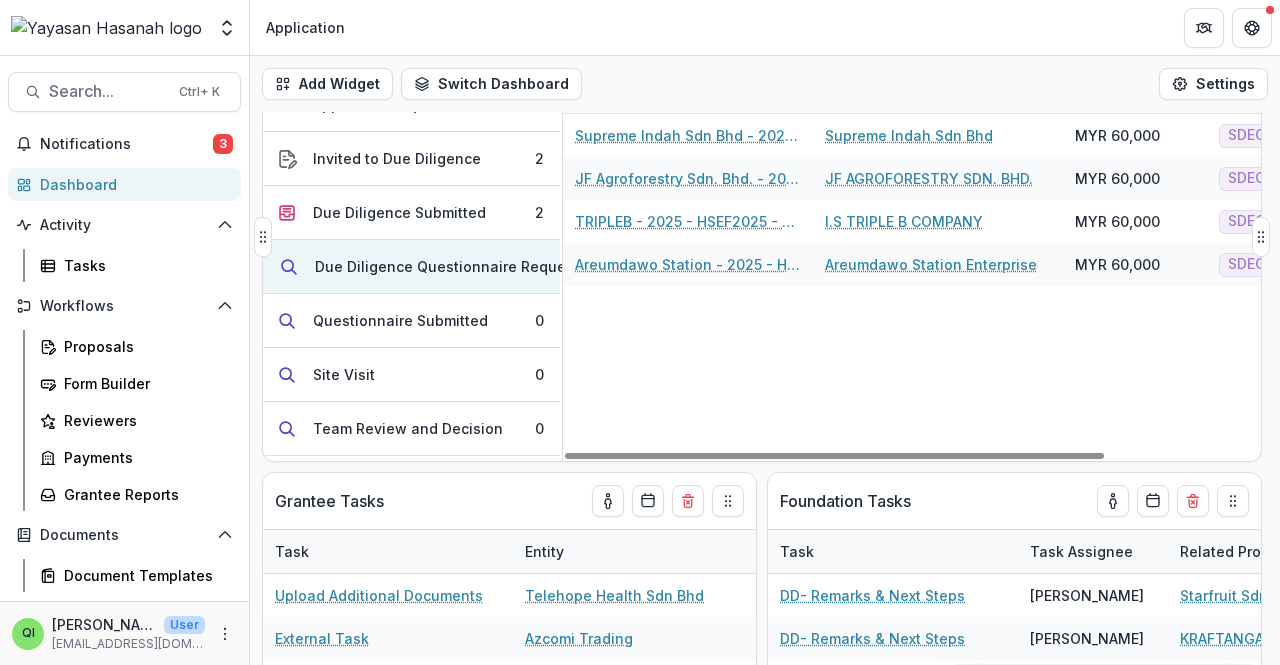
scroll to position [100, 34]
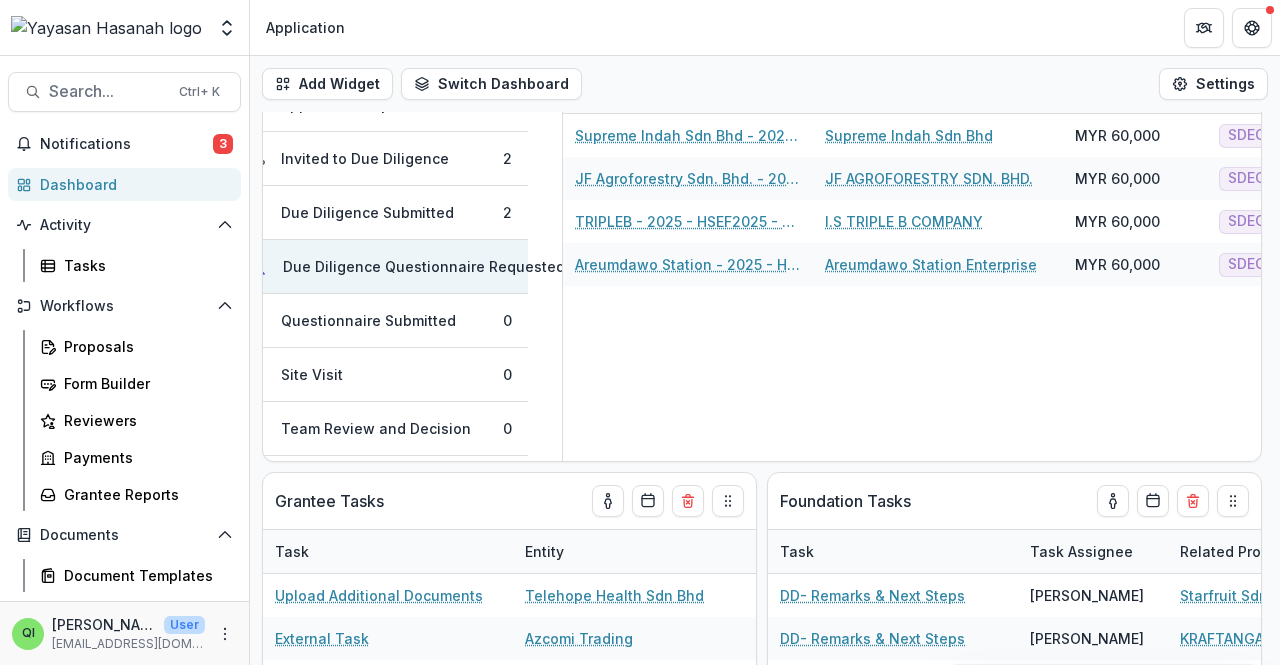
click at [1133, 480] on div "Foundation Tasks" at bounding box center [978, 501] width 397 height 56
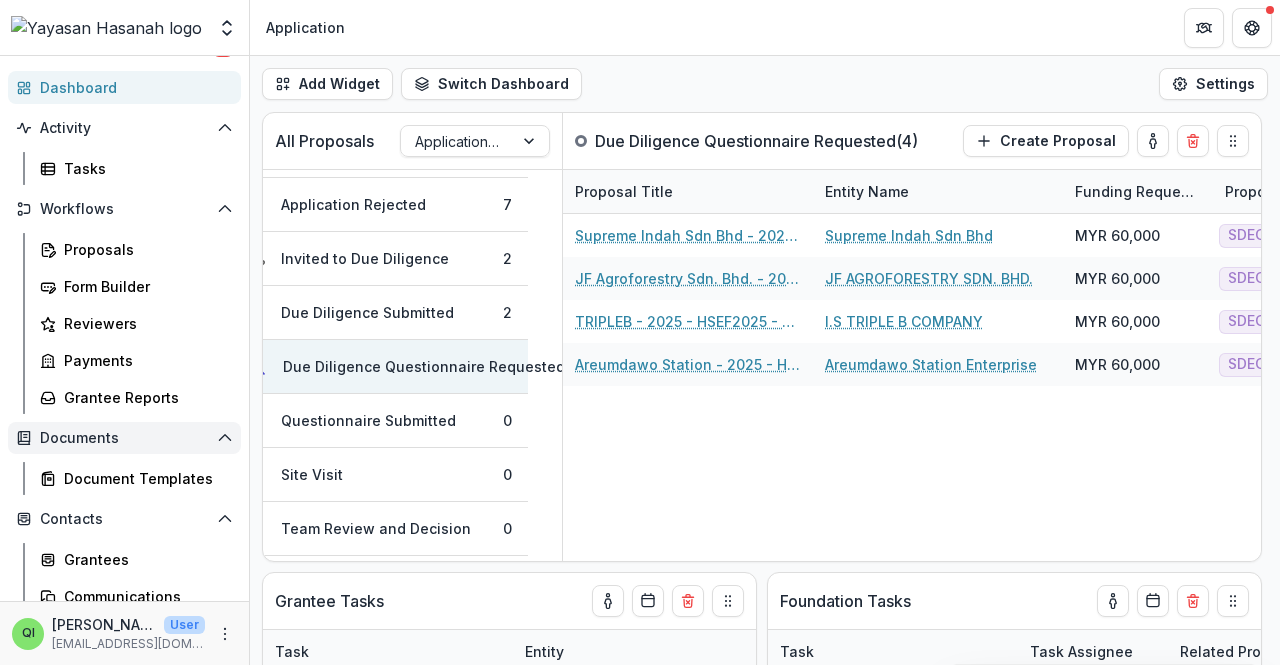
scroll to position [262, 0]
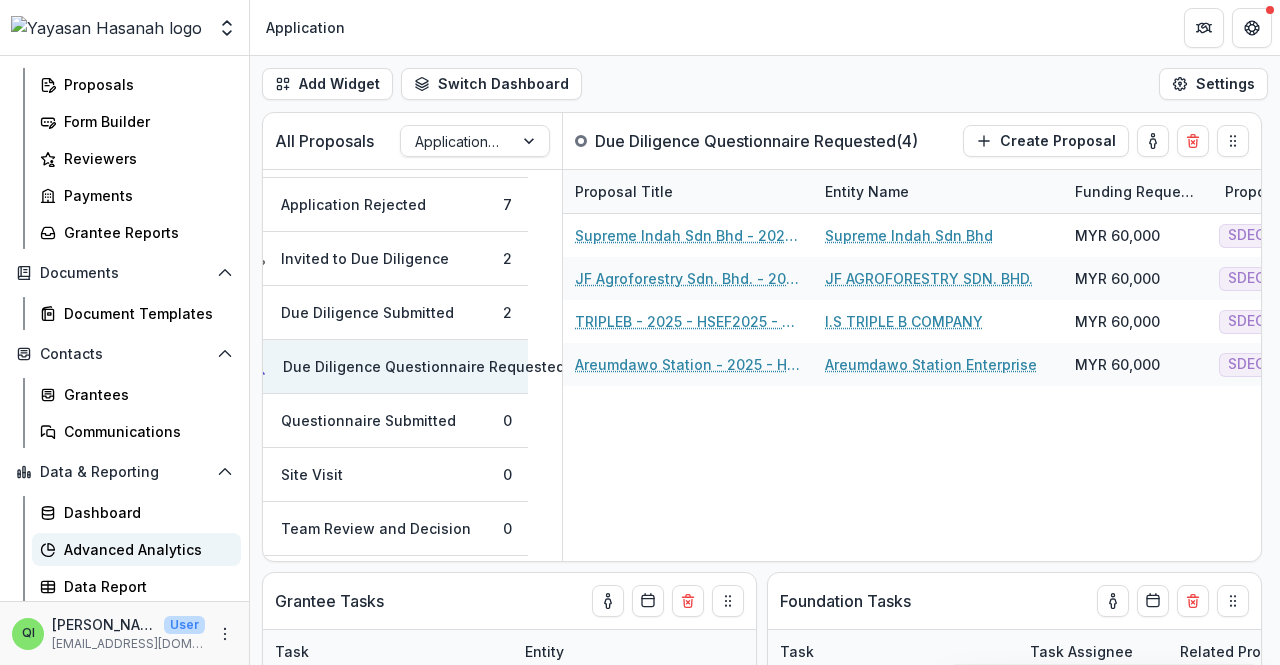
click at [68, 539] on div "Advanced Analytics" at bounding box center [144, 549] width 161 height 21
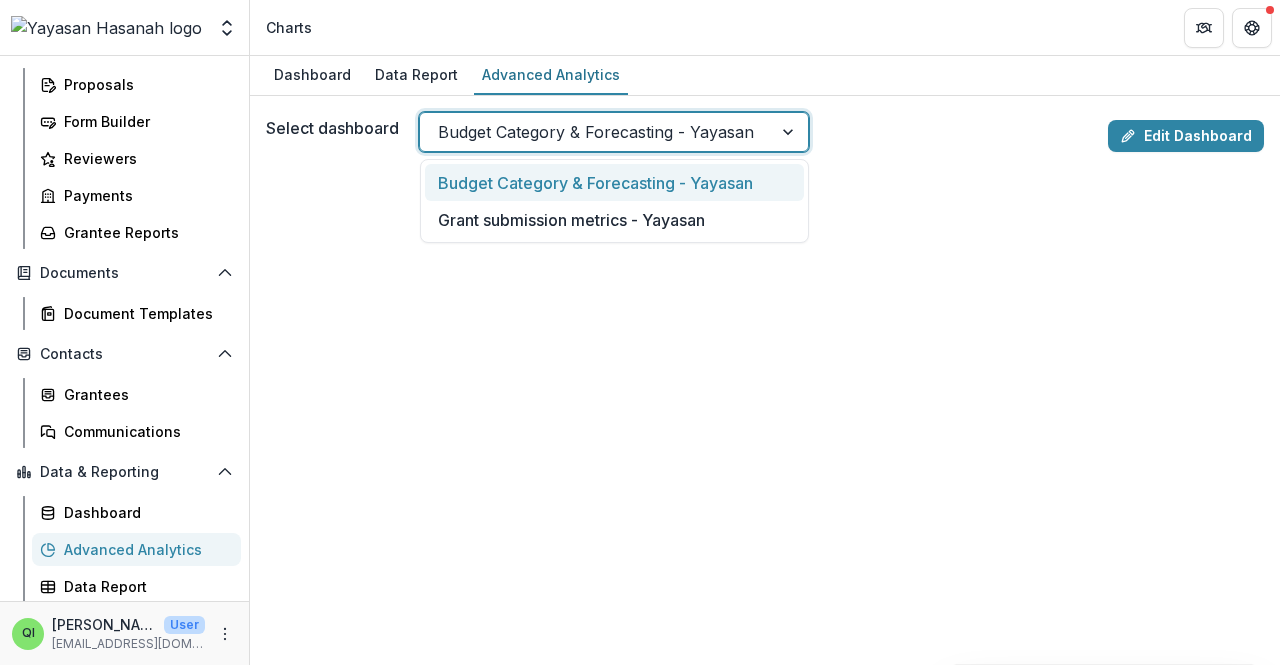
click at [654, 143] on div at bounding box center [596, 132] width 316 height 28
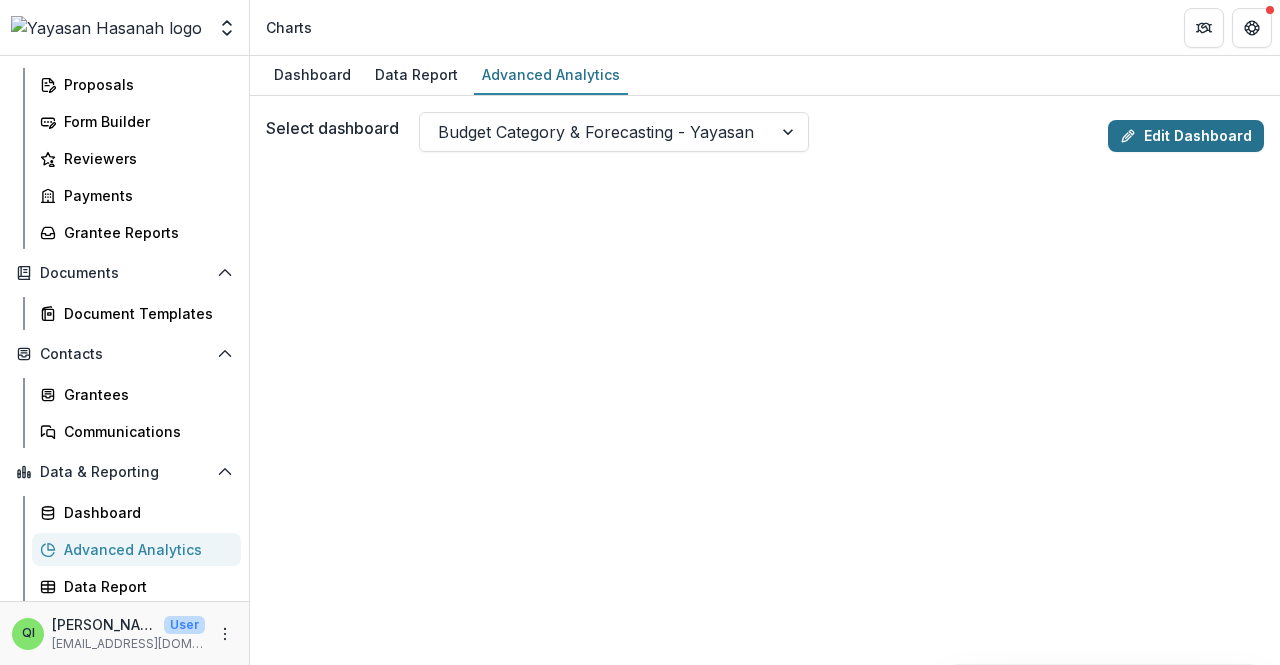
click at [1170, 144] on link "Edit Dashboard" at bounding box center [1186, 136] width 156 height 32
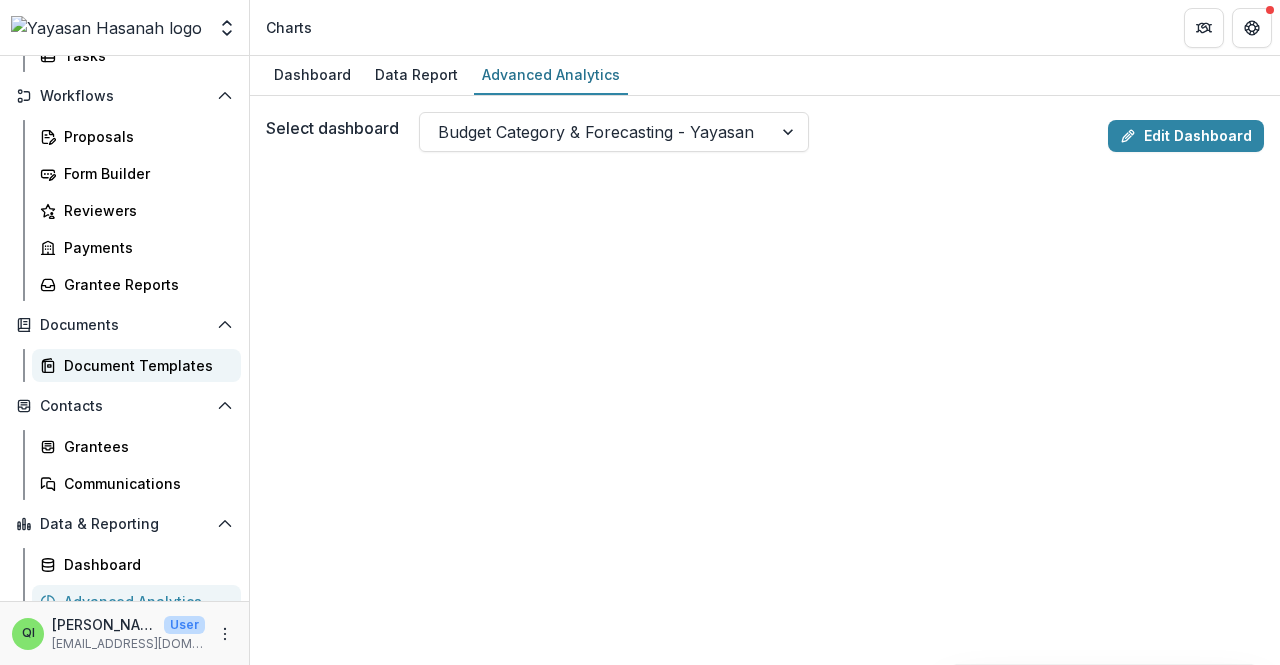
scroll to position [262, 0]
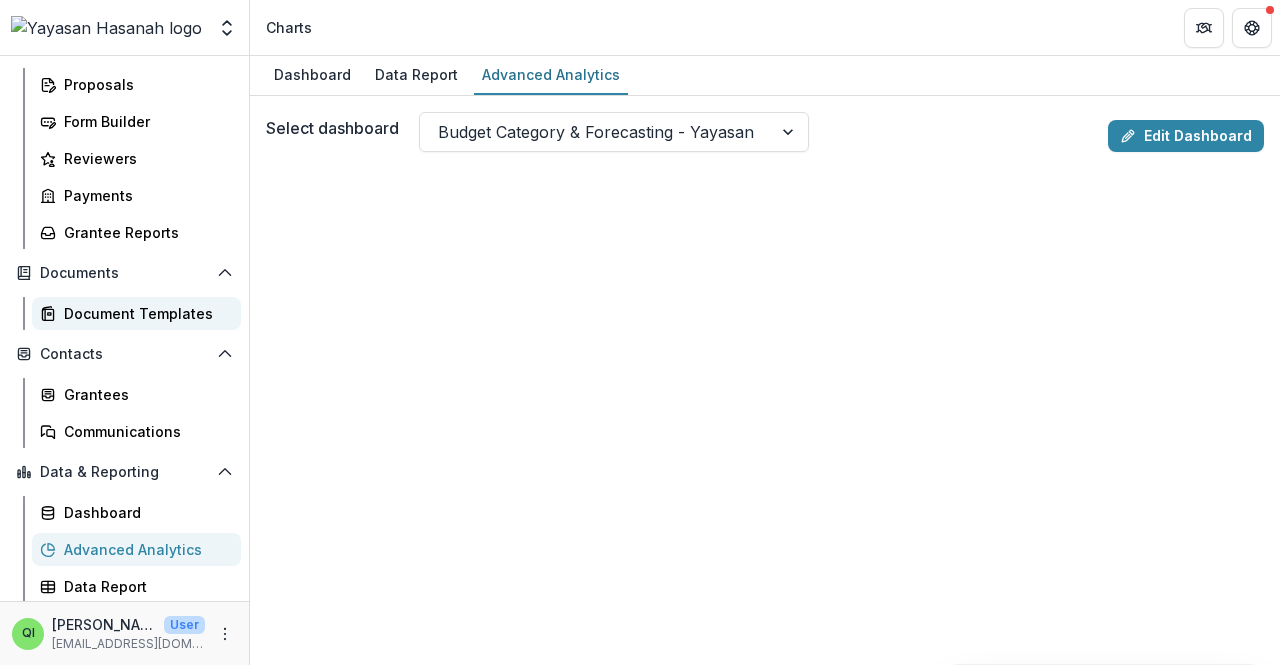
click at [120, 315] on div "Document Templates" at bounding box center [144, 313] width 161 height 21
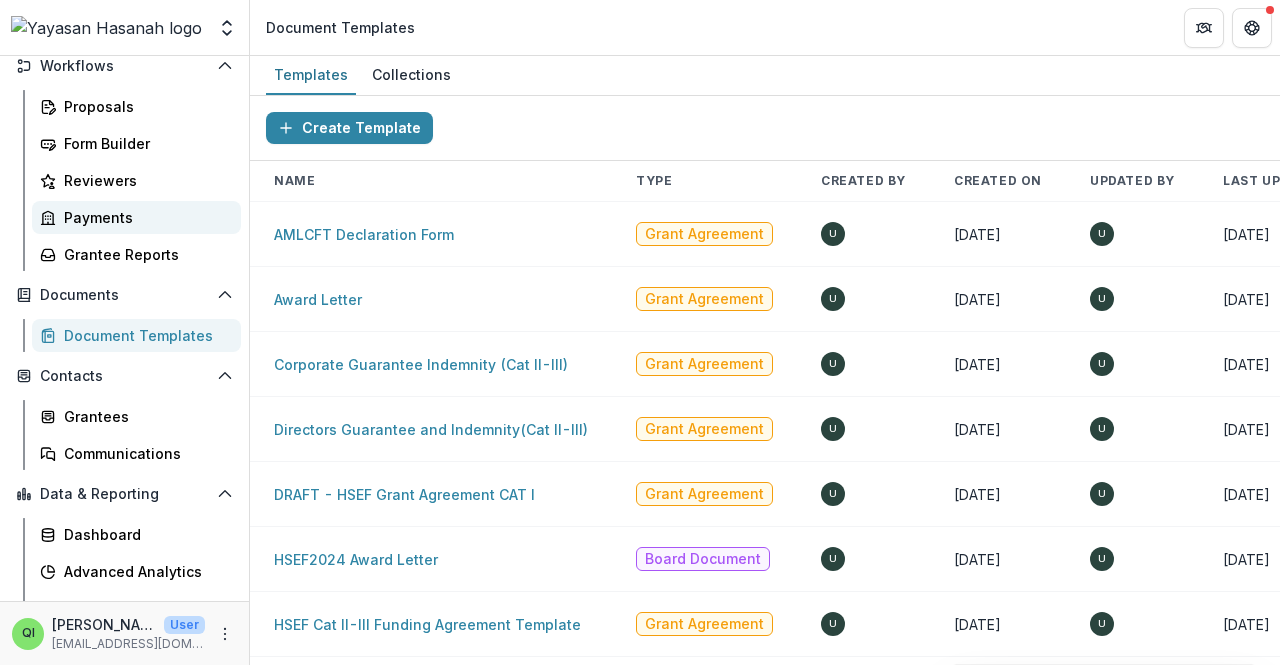
scroll to position [262, 0]
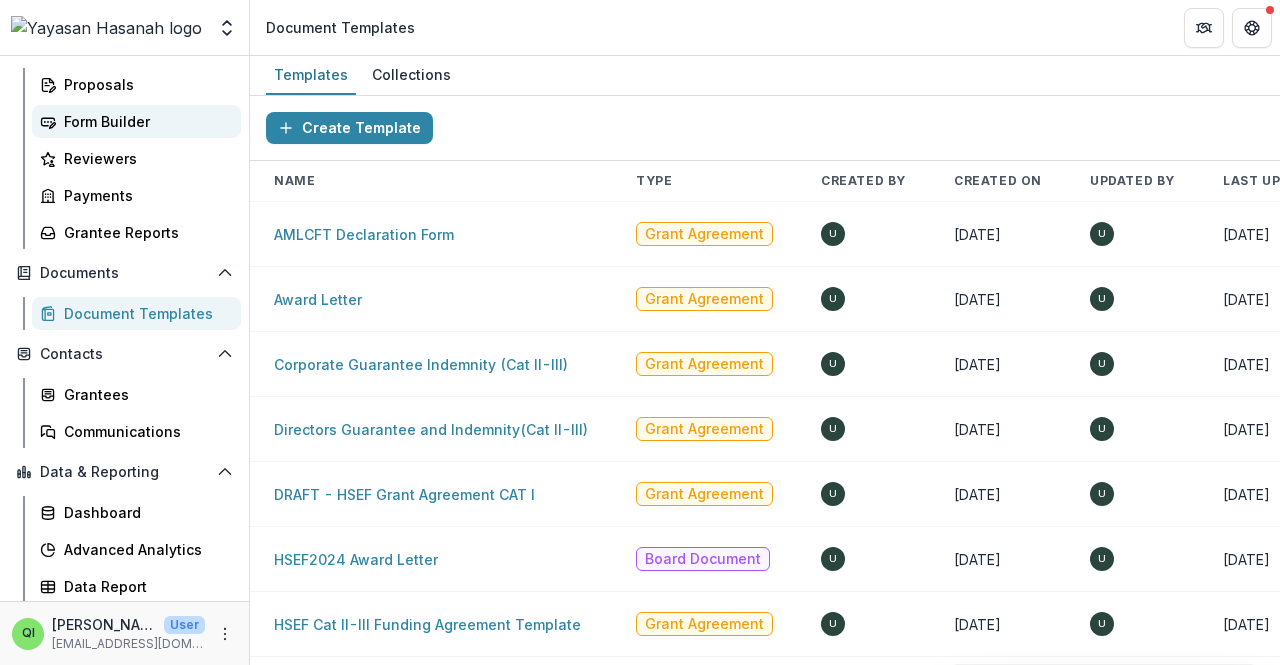
click at [160, 105] on link "Form Builder" at bounding box center [136, 121] width 209 height 33
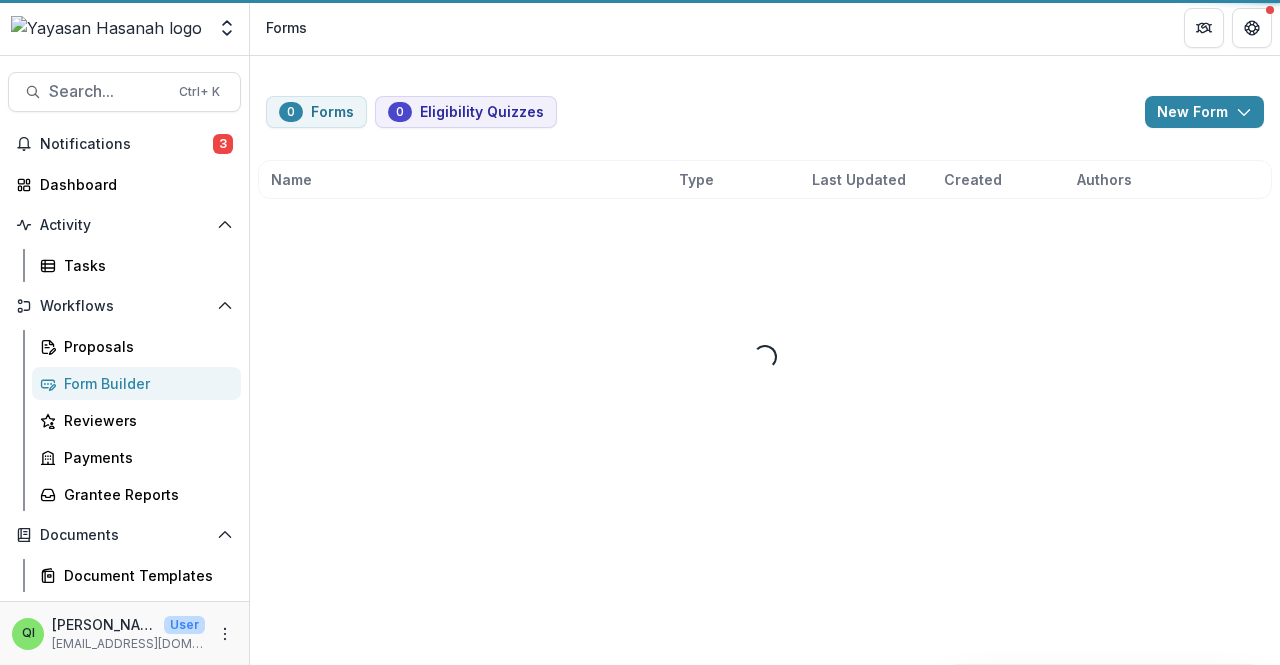
click at [163, 92] on button "Search... Ctrl + K" at bounding box center [124, 92] width 233 height 40
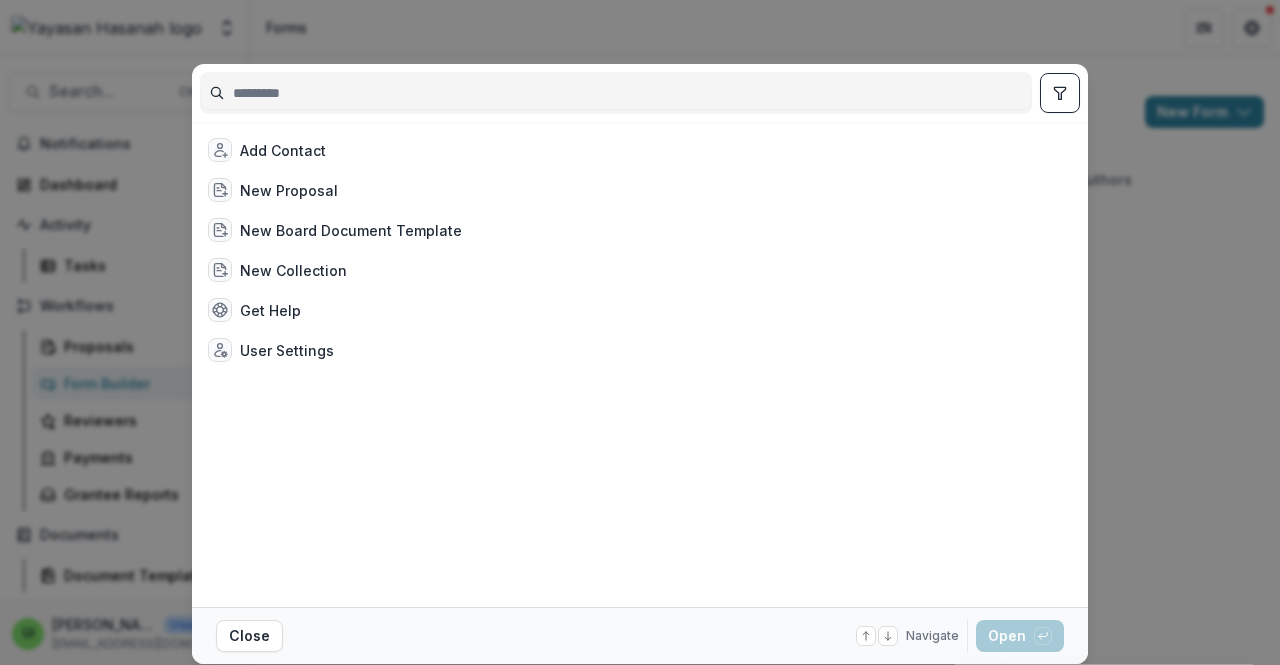
click at [156, 189] on div "Add Contact New Proposal New Board Document Template New Collection Get Help Us…" at bounding box center [640, 332] width 1280 height 665
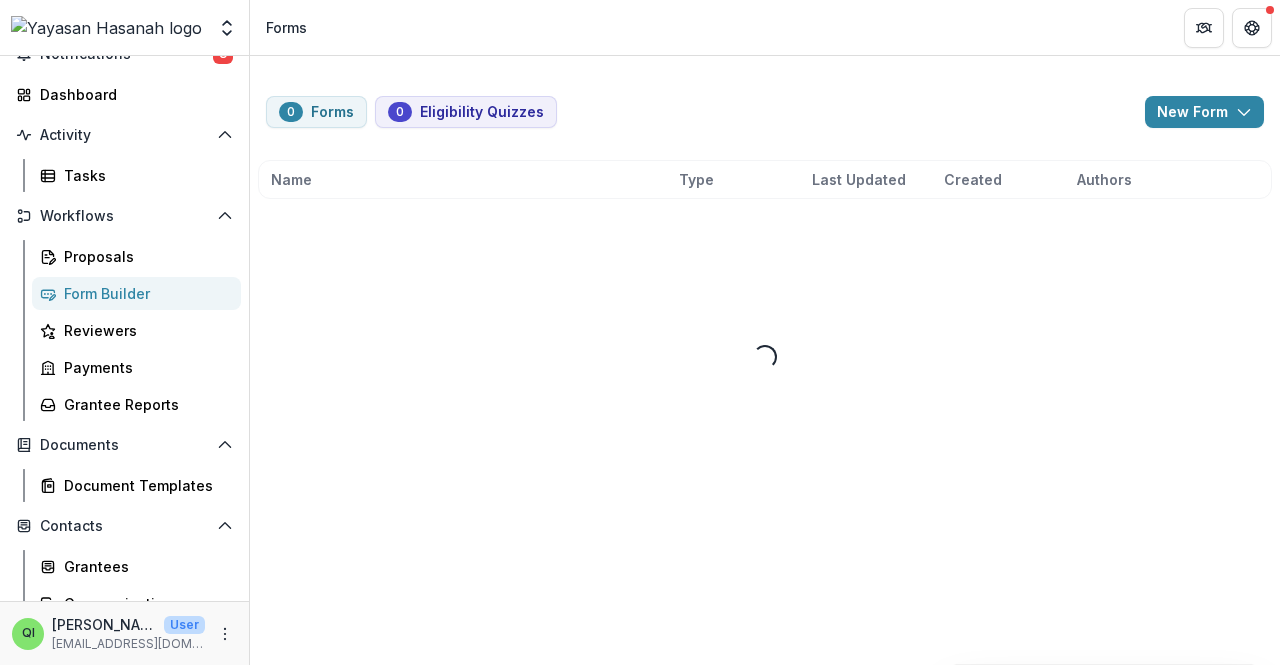
scroll to position [200, 0]
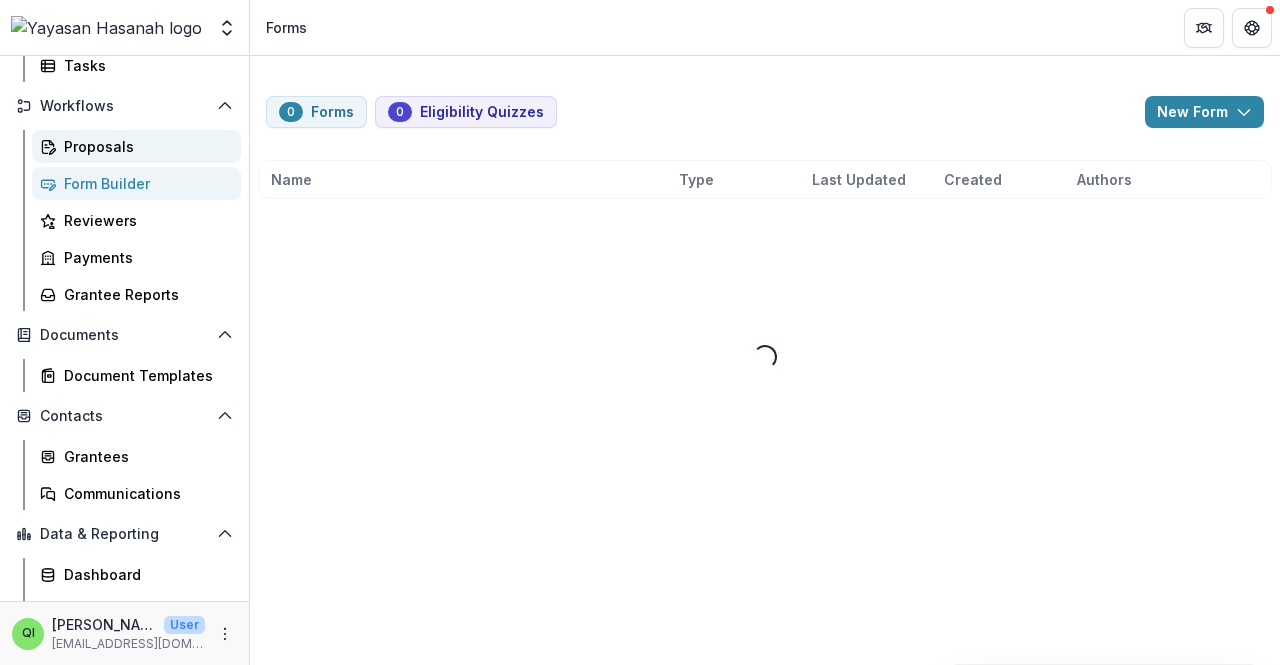
click at [138, 147] on div "Proposals" at bounding box center [144, 146] width 161 height 21
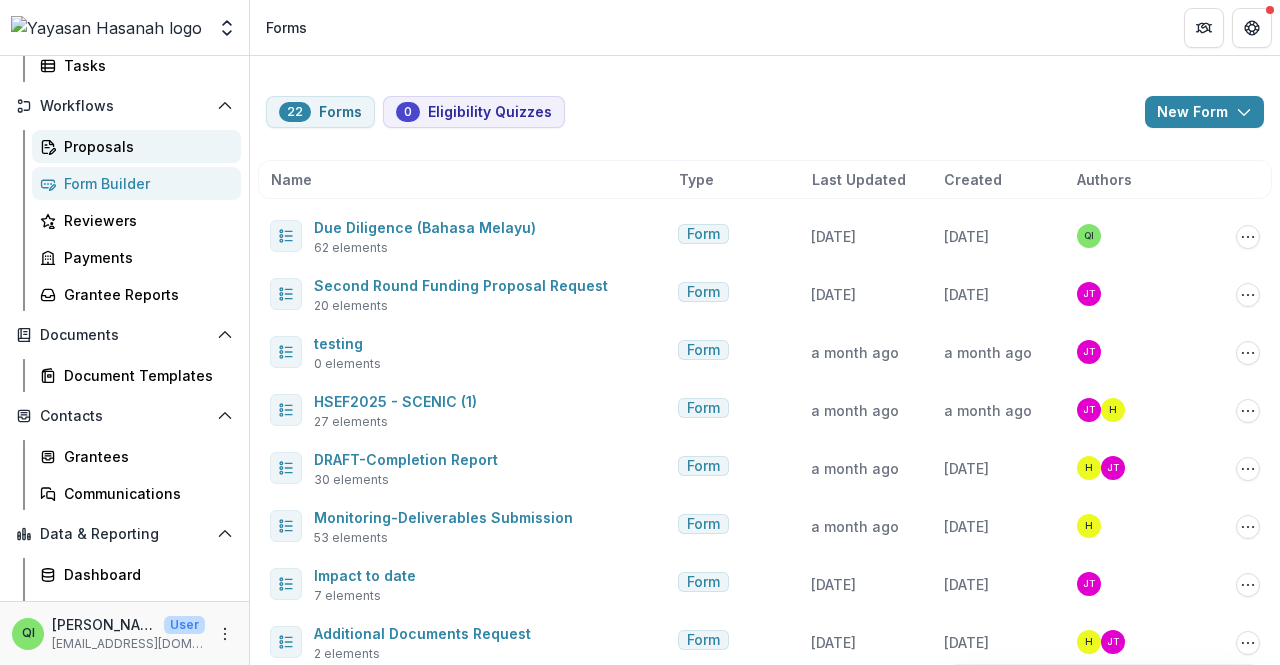
click at [190, 144] on div "Proposals" at bounding box center [144, 146] width 161 height 21
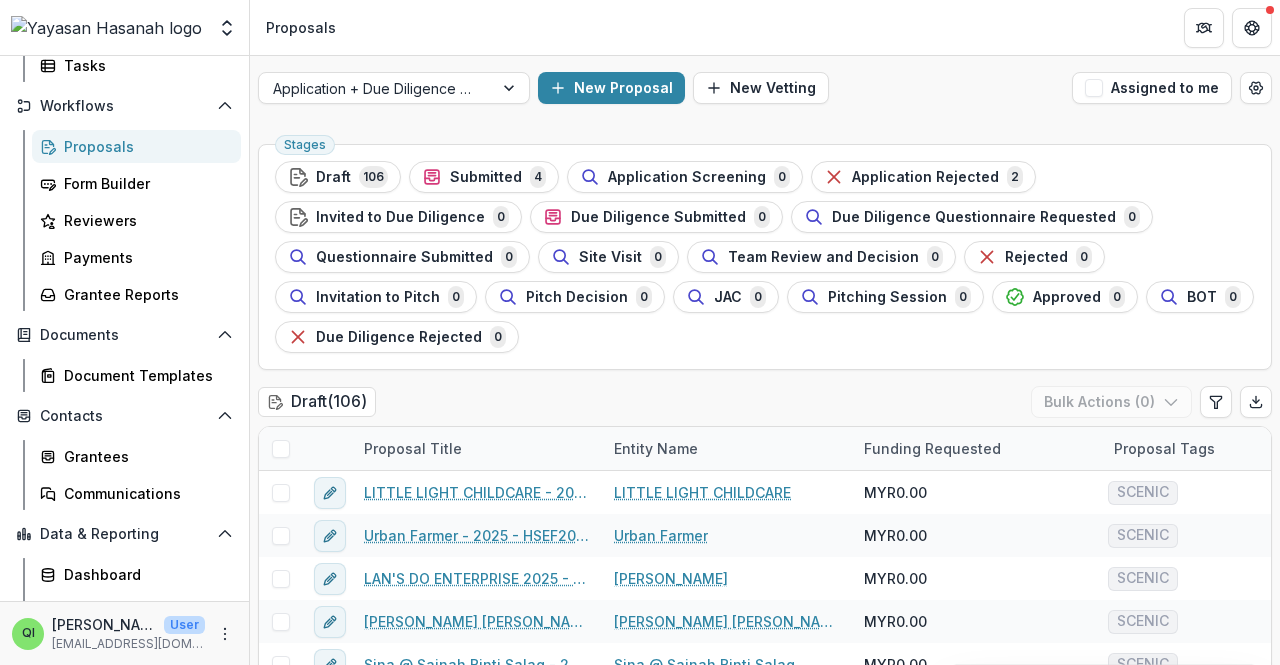
click at [950, 81] on div "New Proposal New Vetting" at bounding box center [801, 88] width 526 height 32
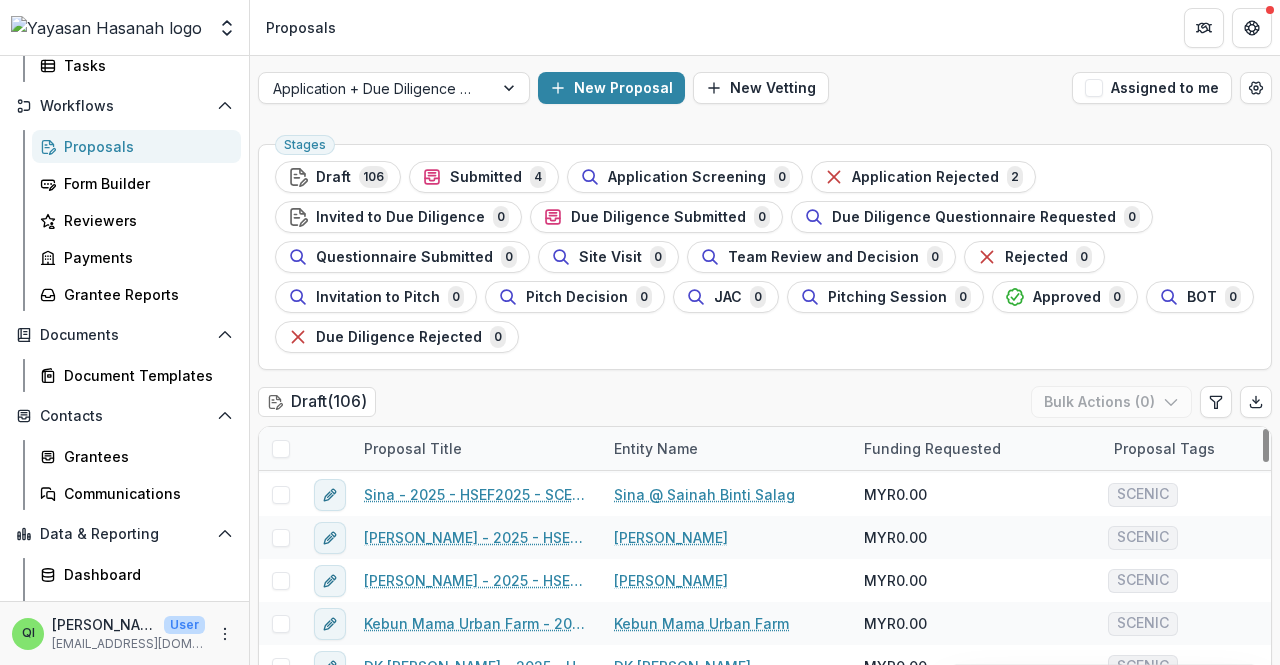
scroll to position [800, 0]
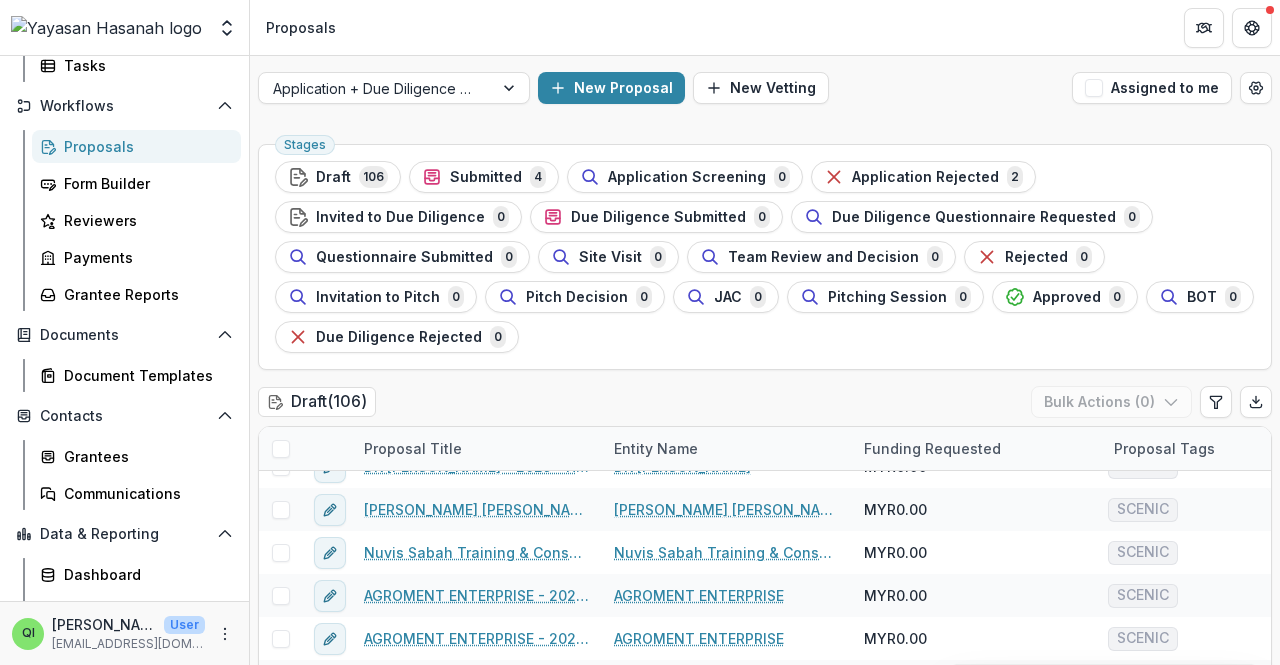
click at [943, 339] on ul "Stages Draft 106 Submitted 4 Application Screening 0 Application Rejected 2 Inv…" at bounding box center [765, 257] width 980 height 192
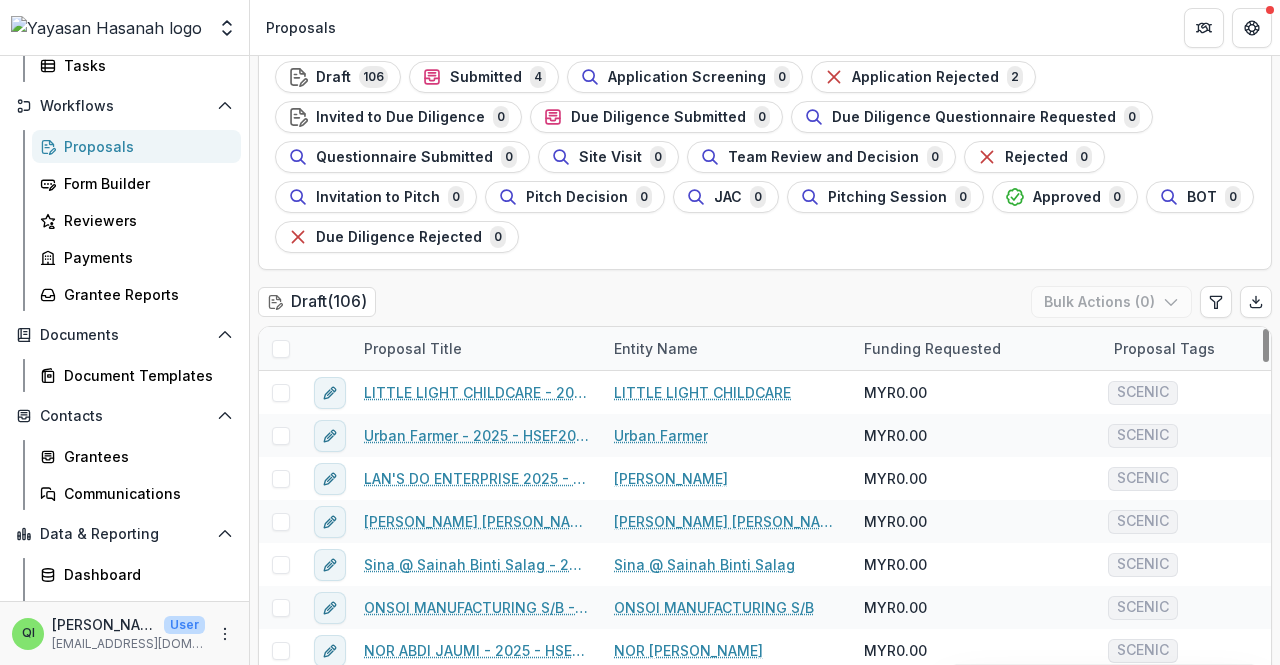
scroll to position [0, 0]
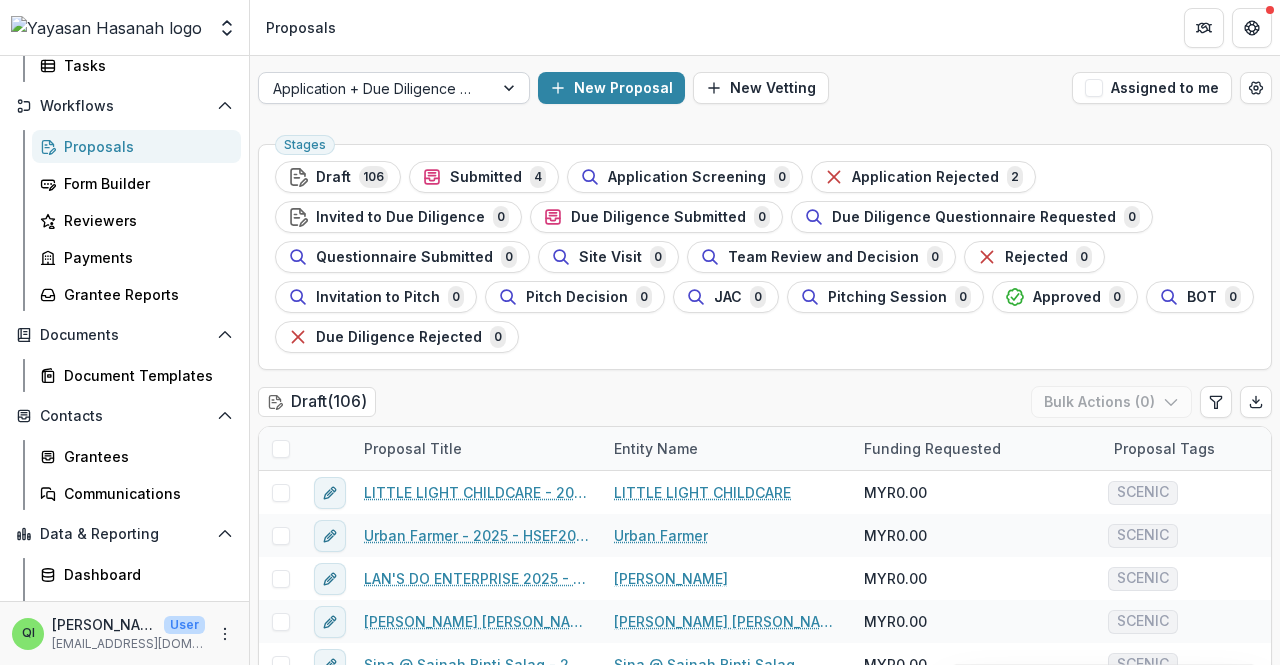
click at [439, 91] on div at bounding box center [376, 88] width 206 height 25
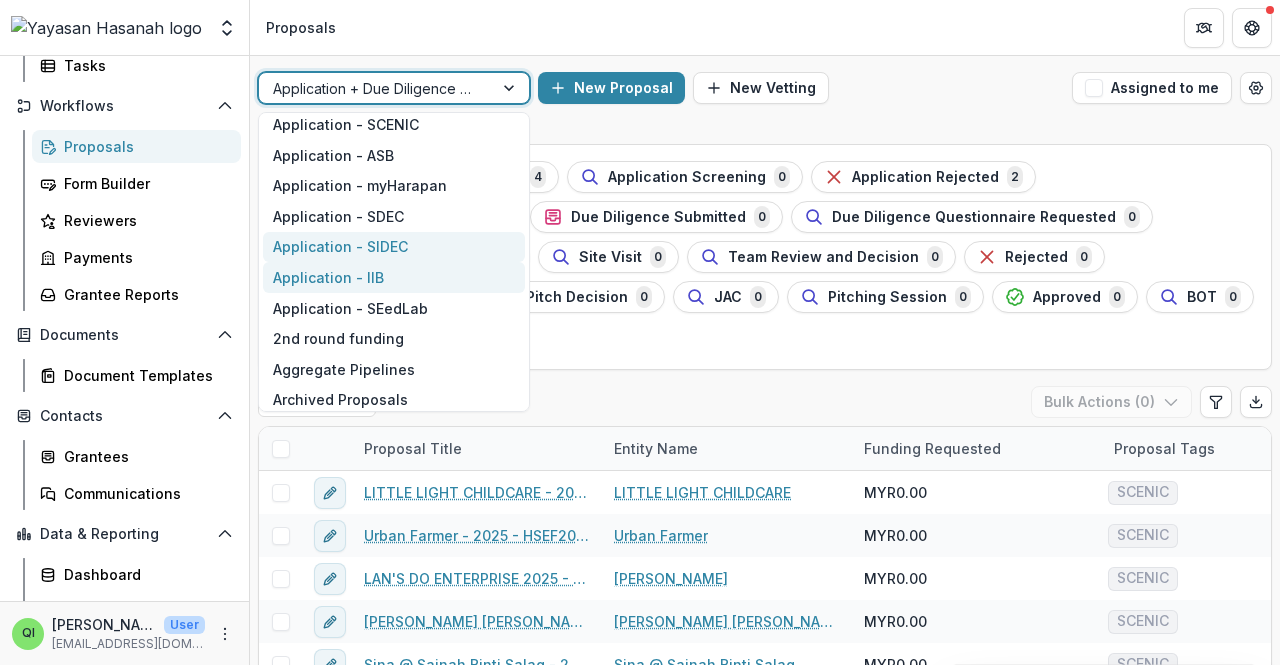
scroll to position [219, 0]
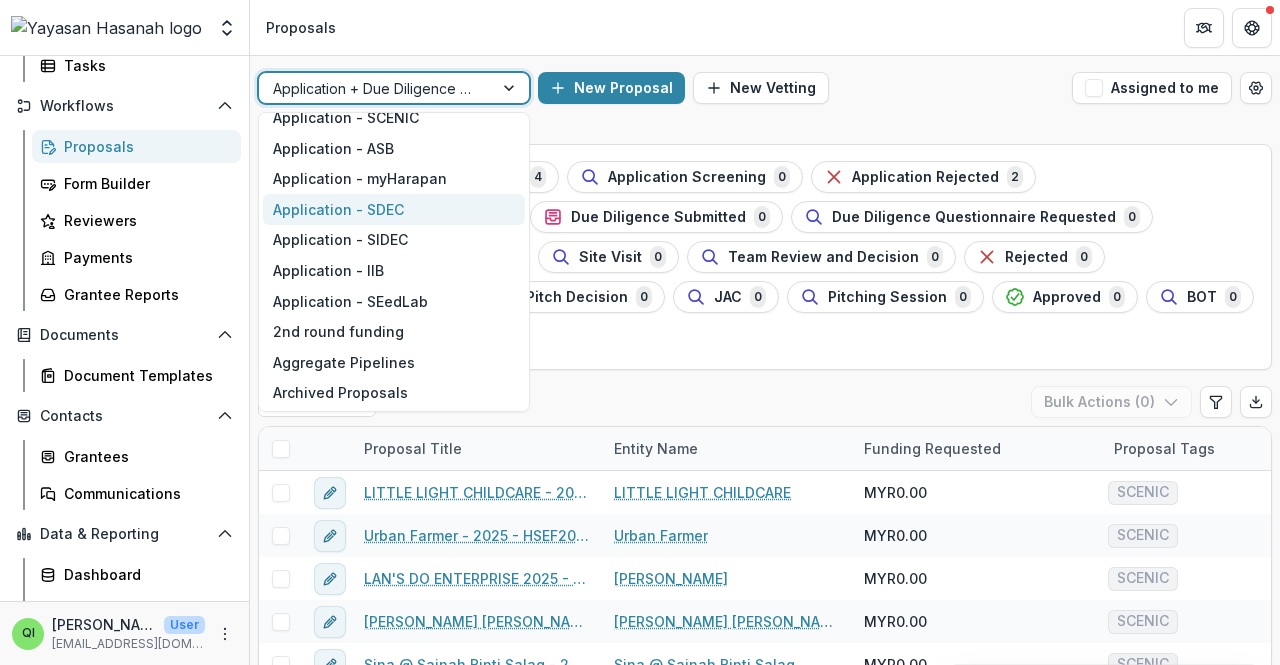
click at [445, 201] on div "Application - SDEC" at bounding box center [394, 209] width 262 height 31
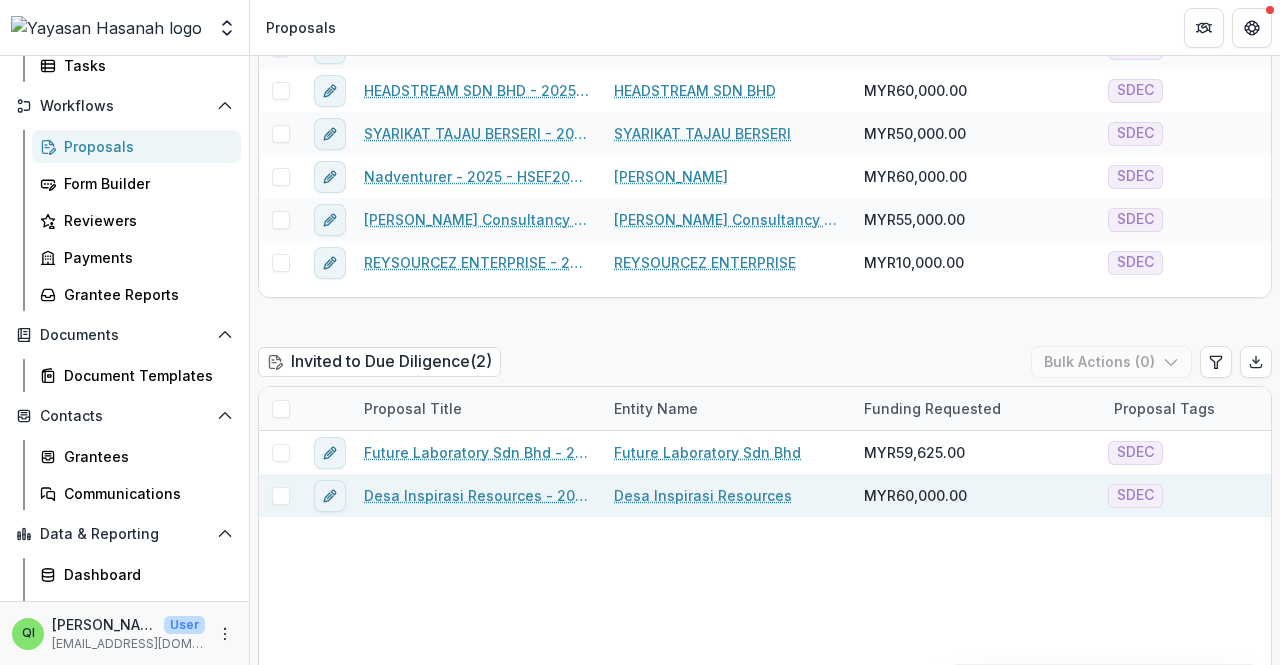
scroll to position [1200, 0]
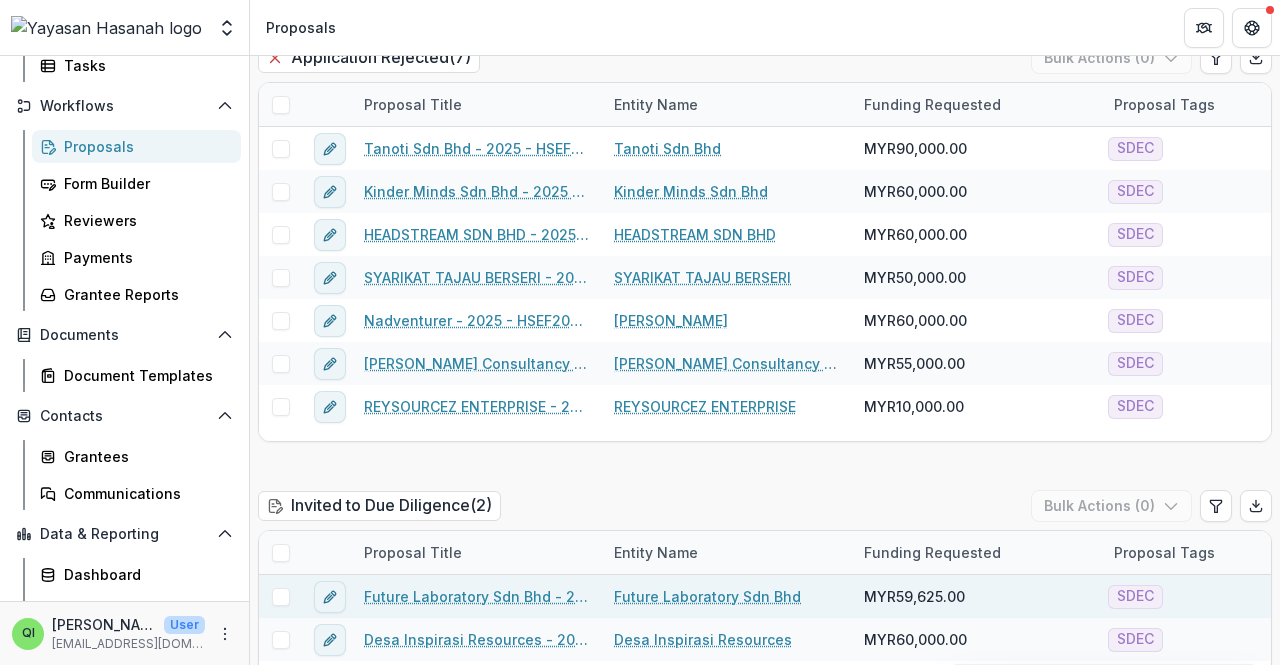
click at [466, 591] on link "Future Laboratory Sdn Bhd - 2025 - HSEF2025 - SDEC" at bounding box center [477, 596] width 226 height 21
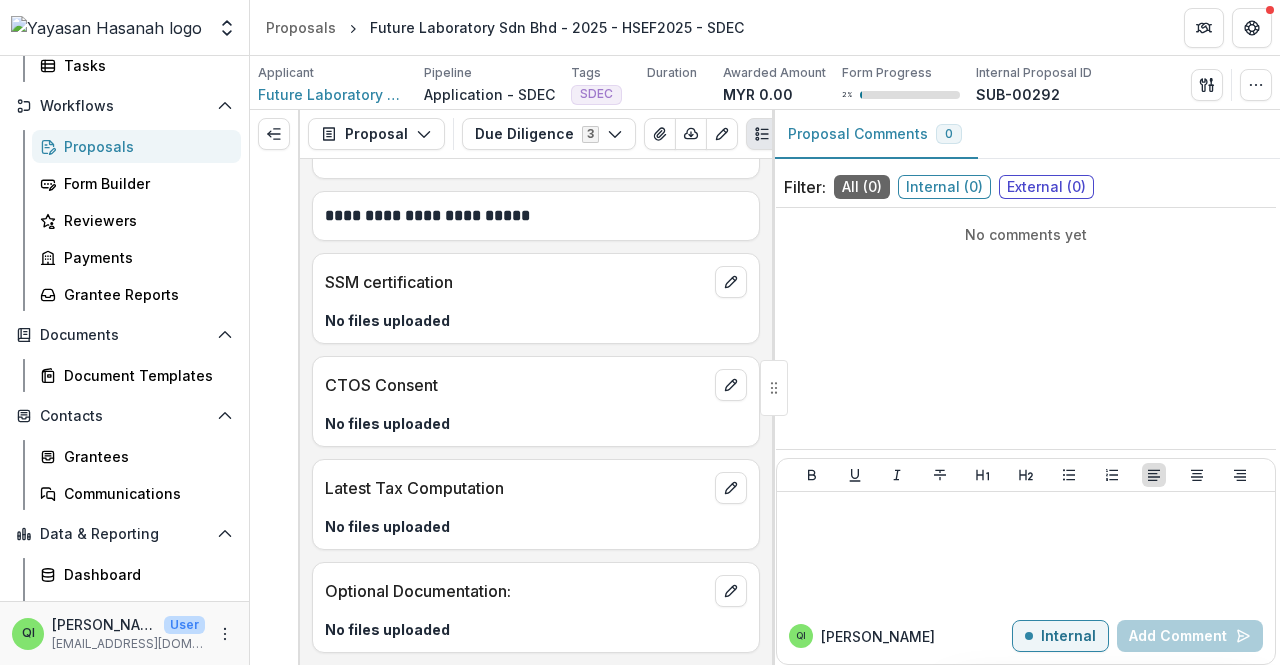
scroll to position [5466, 0]
click at [580, 138] on button "Due Diligence 3" at bounding box center [549, 134] width 174 height 32
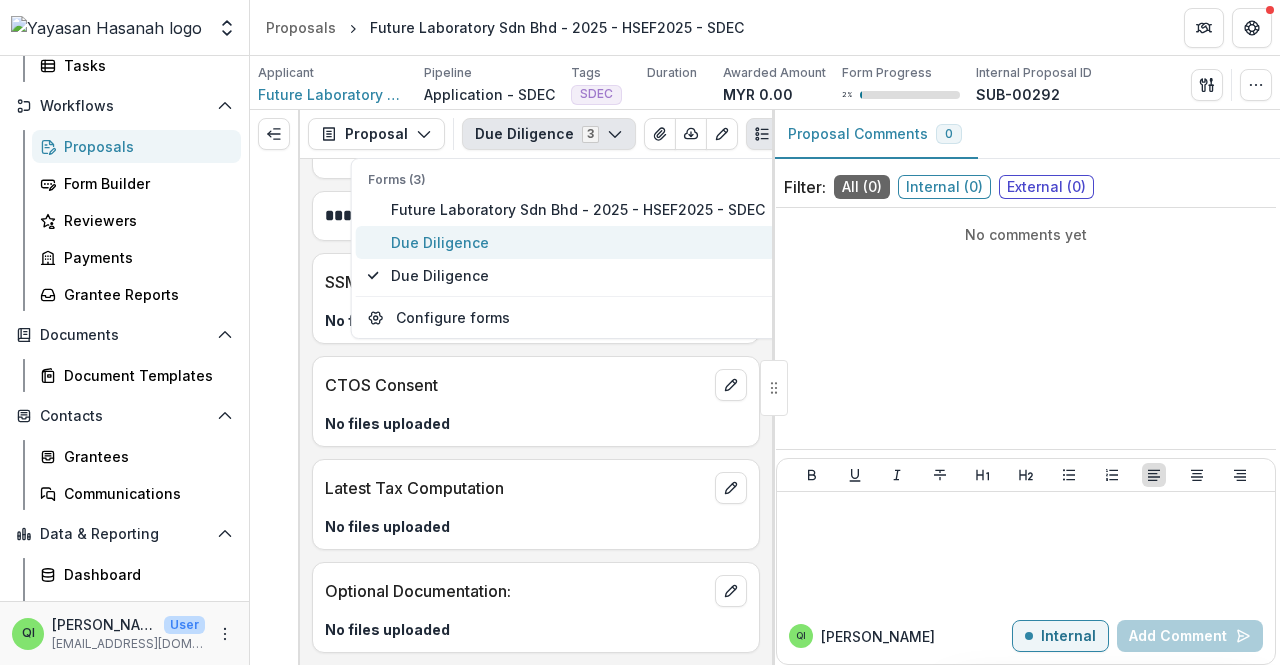
click at [614, 227] on button "Due Diligence" at bounding box center [566, 242] width 421 height 33
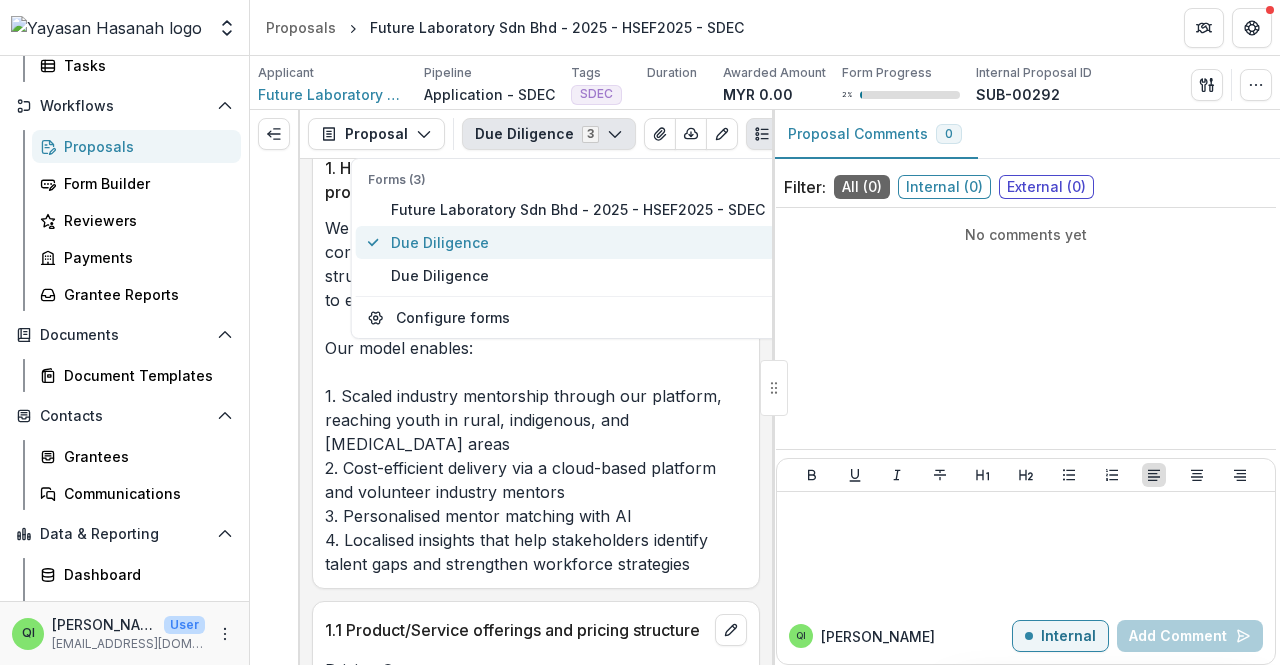
scroll to position [17580, 0]
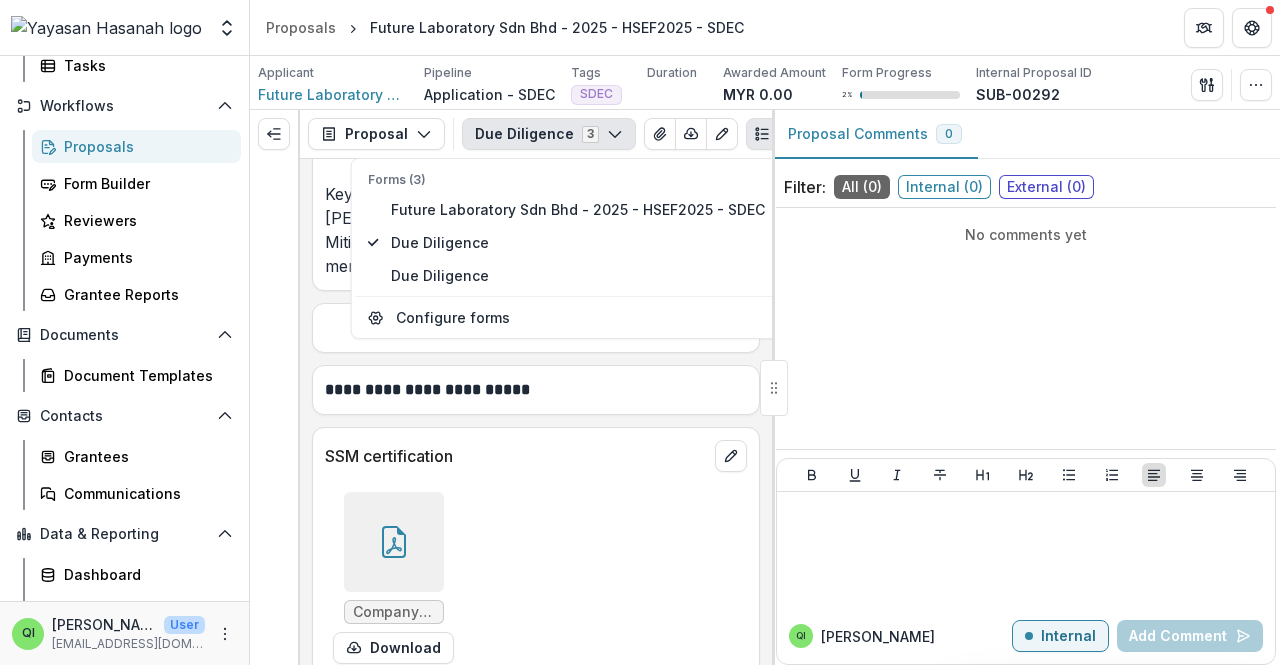
click at [584, 484] on div "Company registration certificate.pdf Download" at bounding box center [536, 578] width 422 height 188
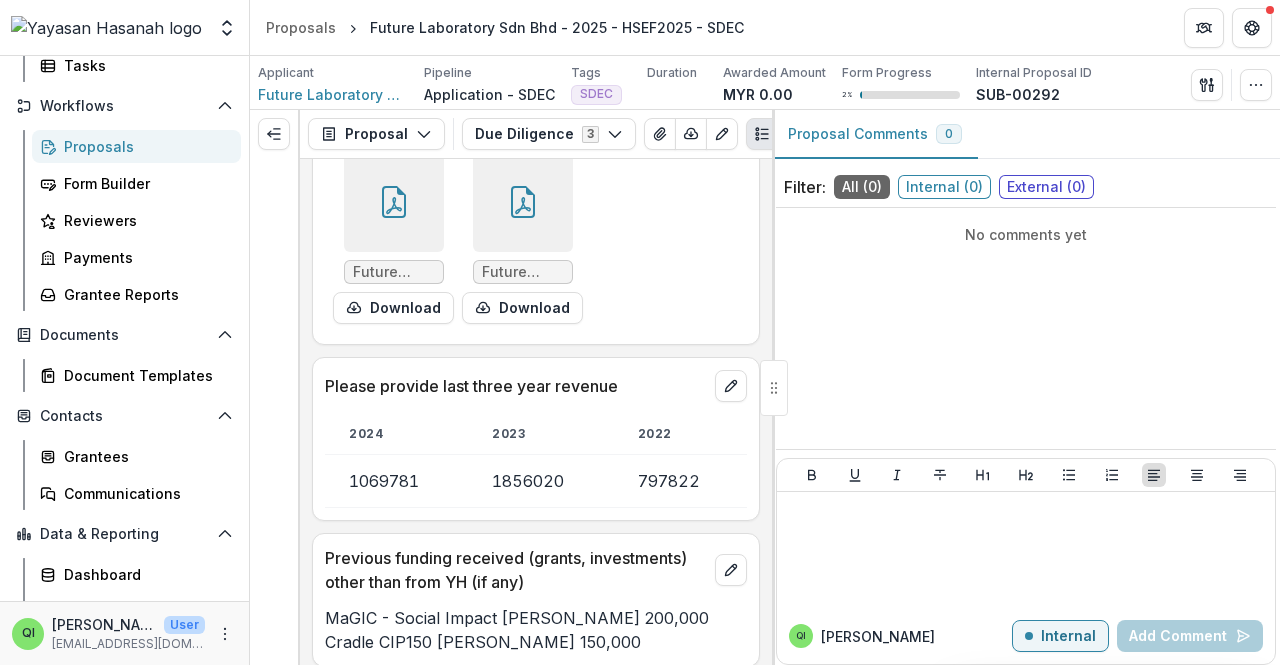
scroll to position [13348, 0]
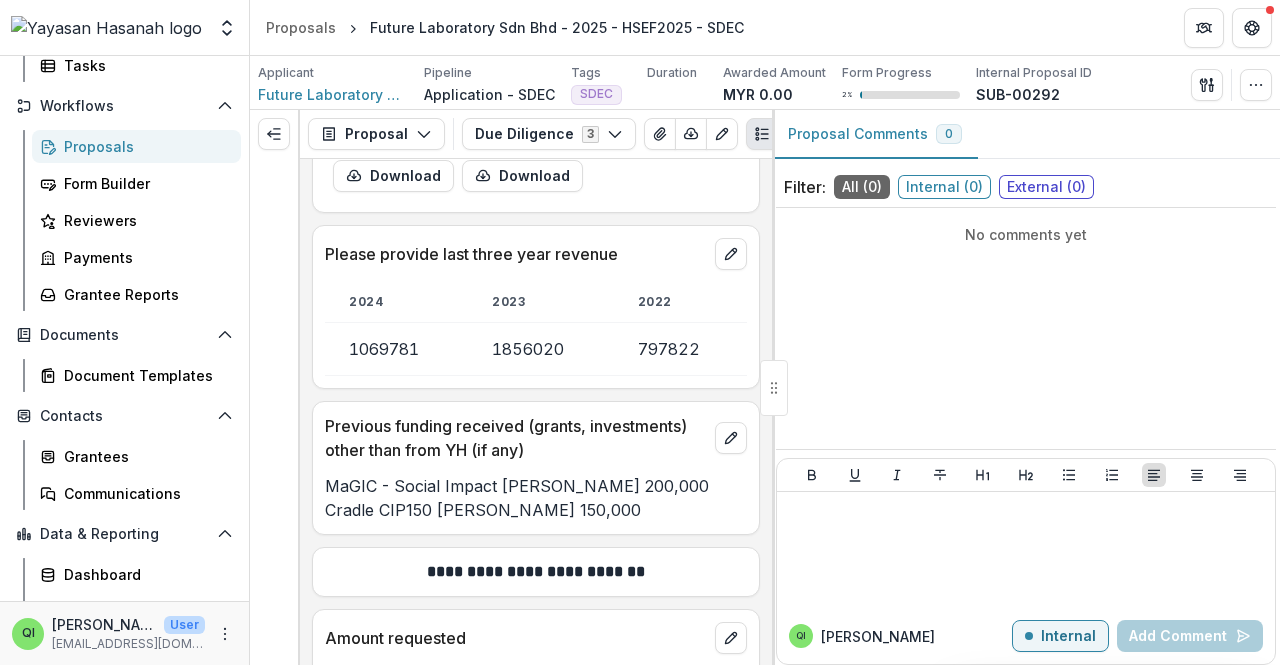
click at [607, 151] on div "Proposal Proposal Payments Reports Grant Agreements Board Summaries Bank Detail…" at bounding box center [536, 134] width 472 height 49
click at [607, 134] on icon "button" at bounding box center [615, 134] width 16 height 16
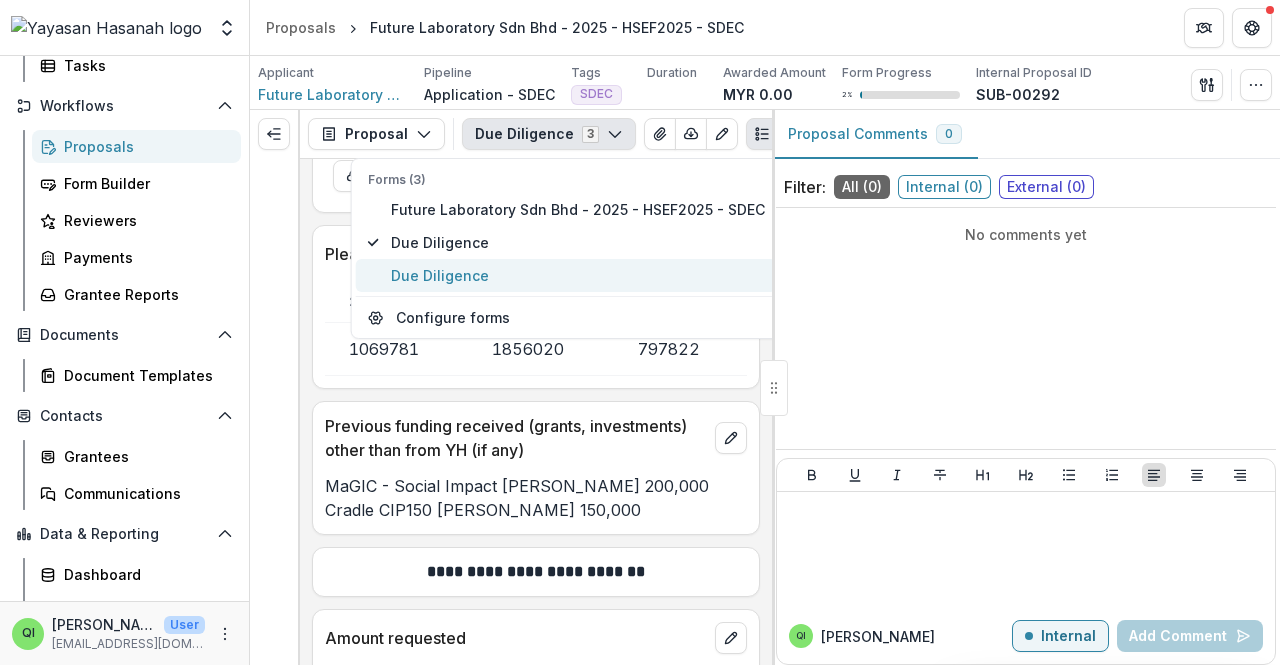
click at [550, 285] on span "Due Diligence" at bounding box center [578, 275] width 374 height 21
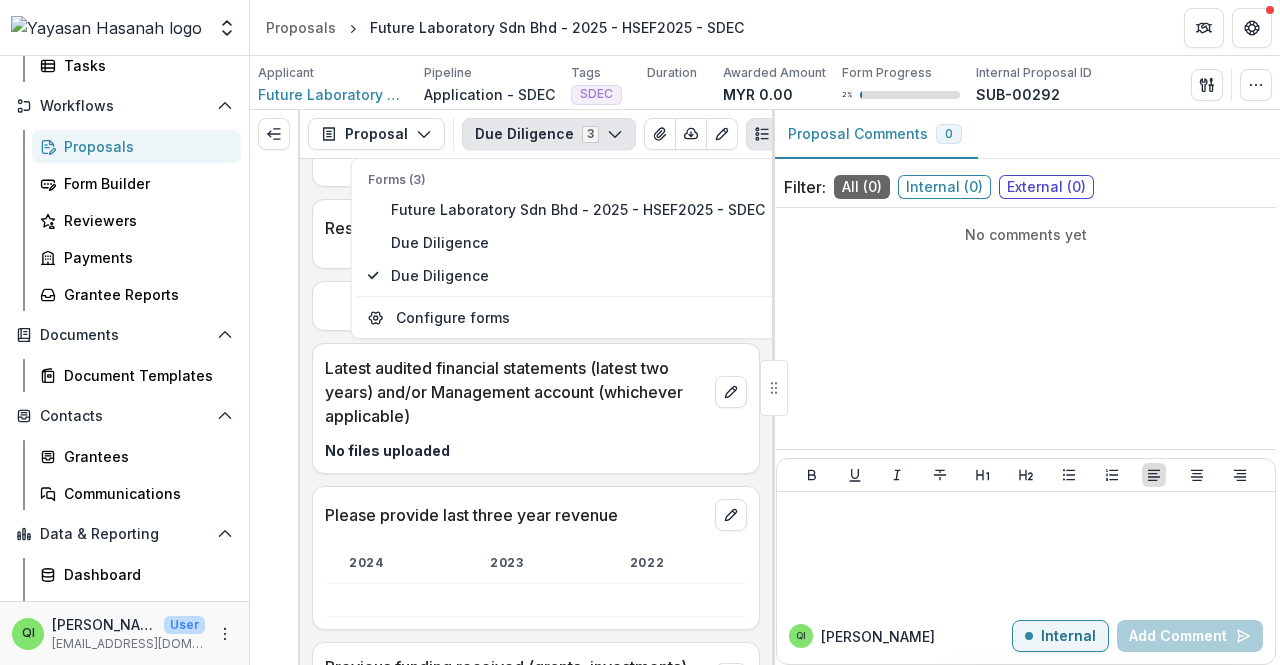
scroll to position [3667, 0]
